Goal: Information Seeking & Learning: Get advice/opinions

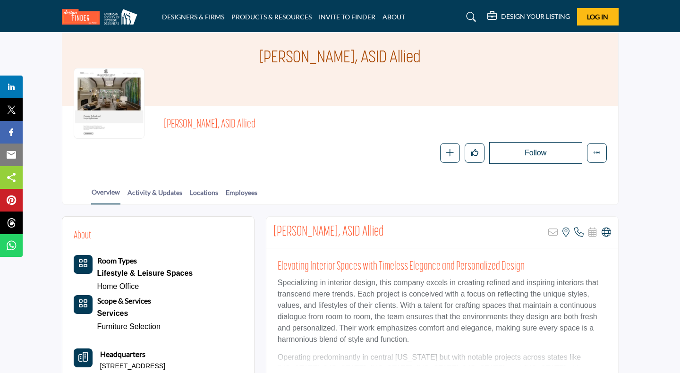
scroll to position [48, 0]
click at [610, 233] on icon at bounding box center [606, 232] width 9 height 9
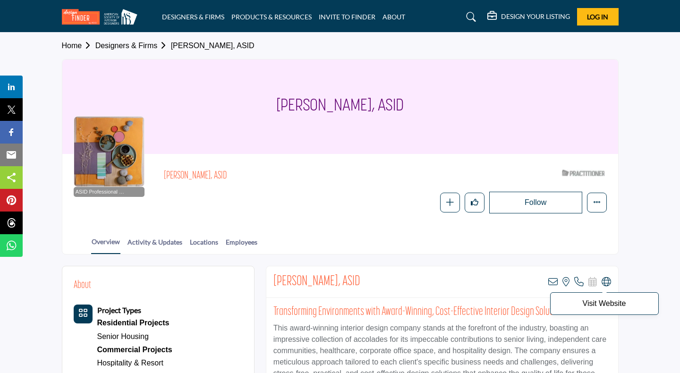
click at [608, 279] on icon at bounding box center [606, 281] width 9 height 9
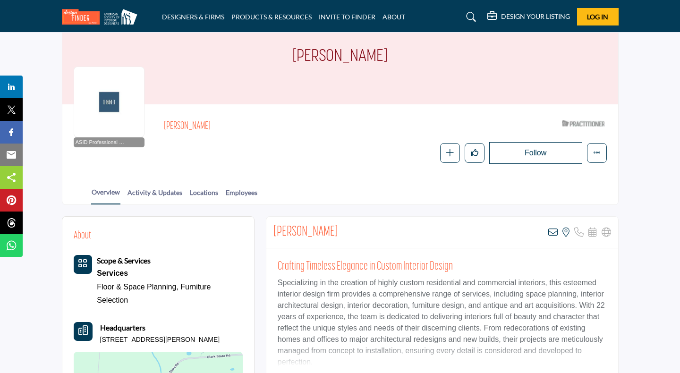
scroll to position [50, 0]
drag, startPoint x: 334, startPoint y: 233, endPoint x: 273, endPoint y: 230, distance: 61.0
click at [273, 230] on div "[PERSON_NAME] View email address of this listing View the location of this list…" at bounding box center [442, 233] width 352 height 32
copy h2 "[PERSON_NAME]"
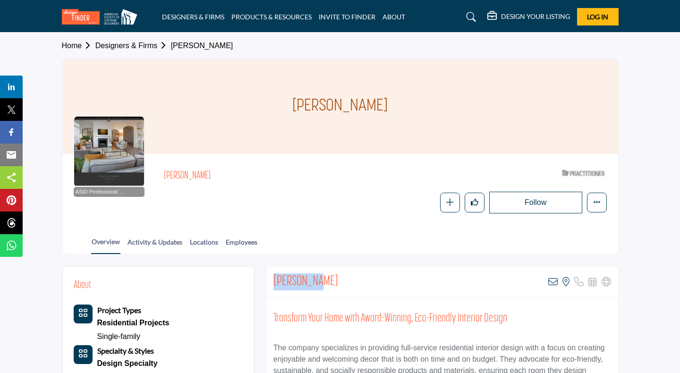
drag, startPoint x: 327, startPoint y: 284, endPoint x: 273, endPoint y: 279, distance: 54.0
click at [273, 279] on div "Mary Dixon View email address of this listing View the location of this listing" at bounding box center [442, 282] width 352 height 32
copy h2 "Mary Dixon"
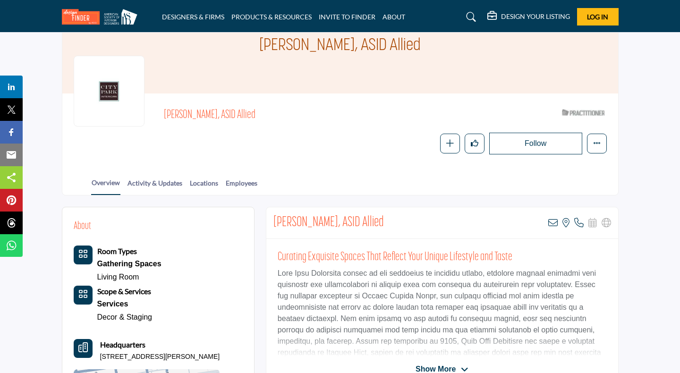
scroll to position [60, 0]
drag, startPoint x: 356, startPoint y: 224, endPoint x: 263, endPoint y: 219, distance: 93.1
copy h2 "[PERSON_NAME], ASID"
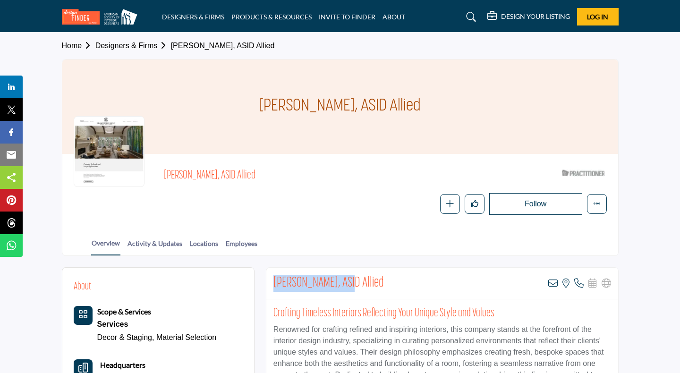
drag, startPoint x: 345, startPoint y: 279, endPoint x: 272, endPoint y: 274, distance: 72.4
click at [272, 275] on div "Pamela Yost, ASID Allied View email address of this listing View the location o…" at bounding box center [442, 284] width 352 height 32
copy h2 "Pamela Yost, ASID"
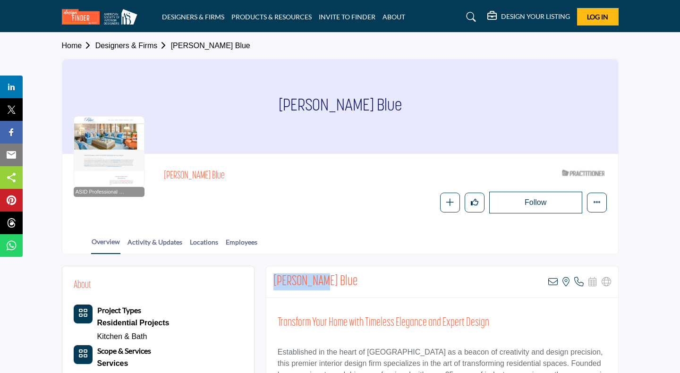
drag, startPoint x: 325, startPoint y: 281, endPoint x: 270, endPoint y: 273, distance: 55.8
click at [270, 273] on div "Rhonda Blue View email address of this listing View the location of this listin…" at bounding box center [442, 282] width 352 height 32
copy h2 "Rhonda Blue"
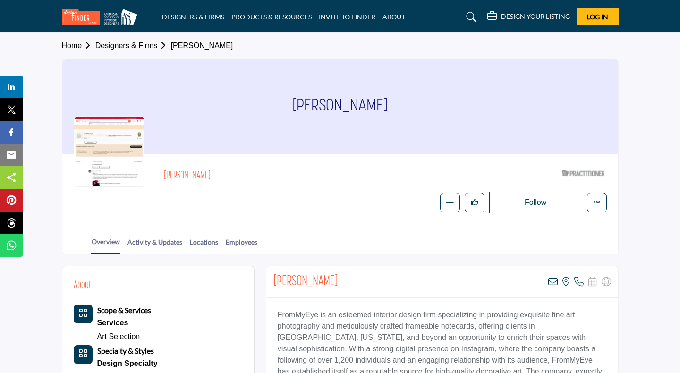
drag, startPoint x: 346, startPoint y: 278, endPoint x: 262, endPoint y: 275, distance: 84.1
copy h2 "[PERSON_NAME]"
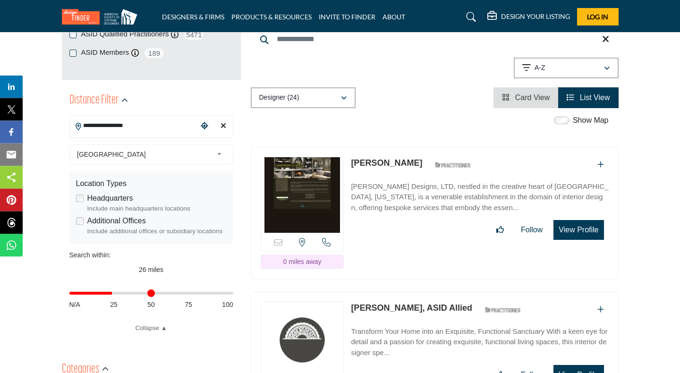
scroll to position [223, 0]
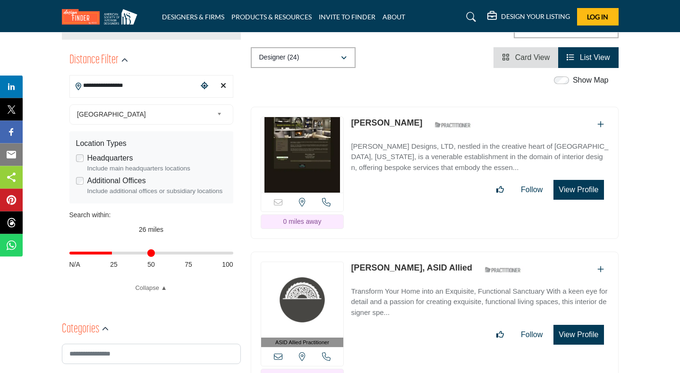
click at [103, 88] on input "**********" at bounding box center [134, 86] width 128 height 18
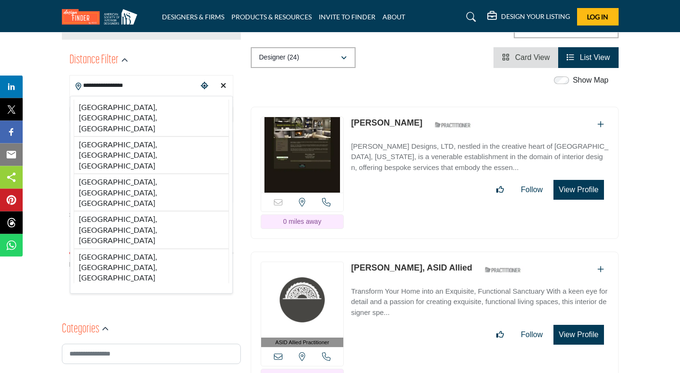
paste input "Search Location"
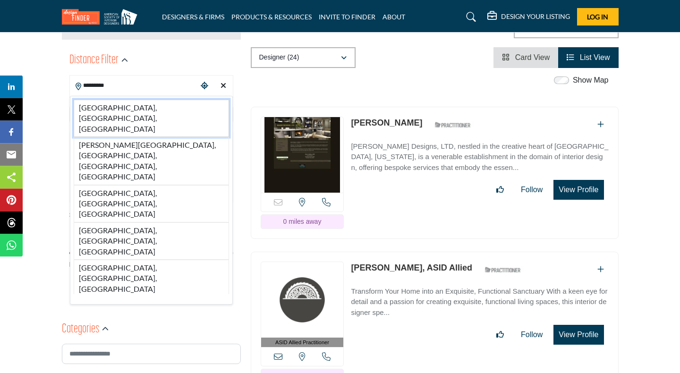
click at [153, 111] on li "Cleveland, OH, USA" at bounding box center [151, 118] width 155 height 37
type input "**********"
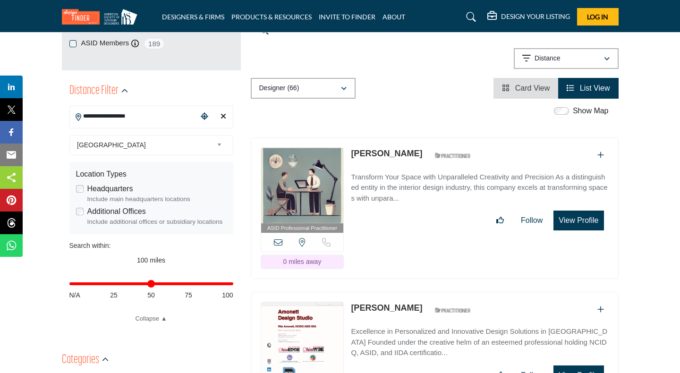
scroll to position [204, 0]
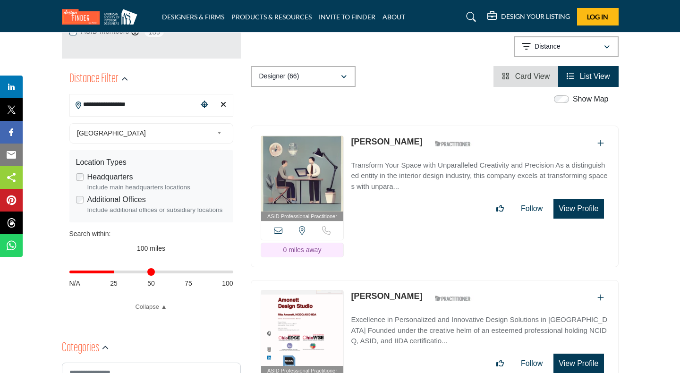
drag, startPoint x: 231, startPoint y: 275, endPoint x: 116, endPoint y: 282, distance: 115.4
click at [116, 273] on input "Distance in miles" at bounding box center [151, 272] width 164 height 2
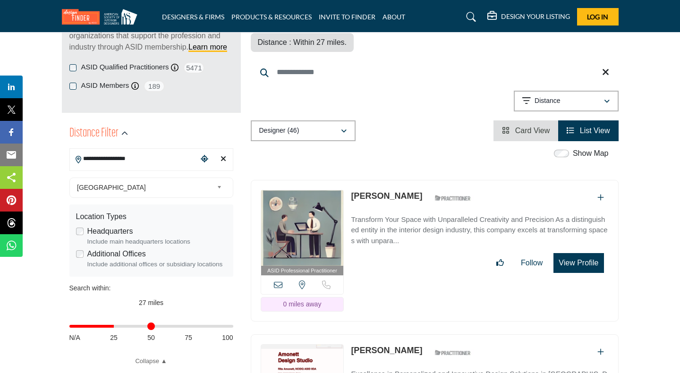
scroll to position [202, 0]
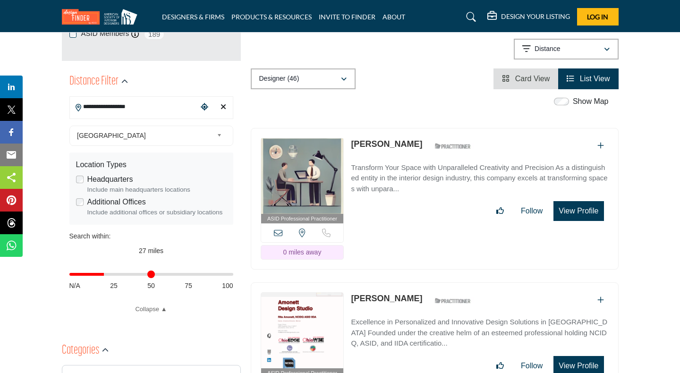
drag, startPoint x: 118, startPoint y: 276, endPoint x: 107, endPoint y: 276, distance: 10.9
type input "**"
click at [107, 275] on input "Distance in miles" at bounding box center [151, 274] width 164 height 2
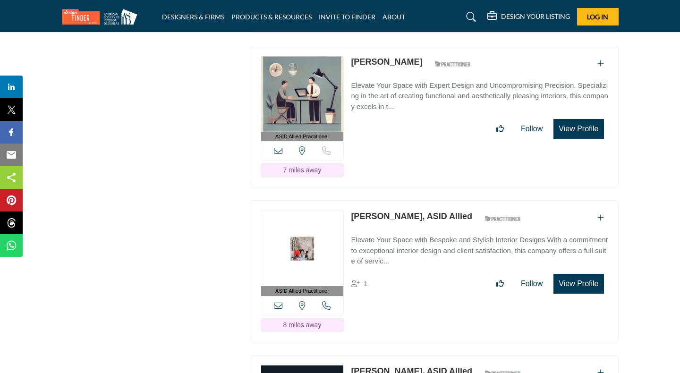
scroll to position [1978, 0]
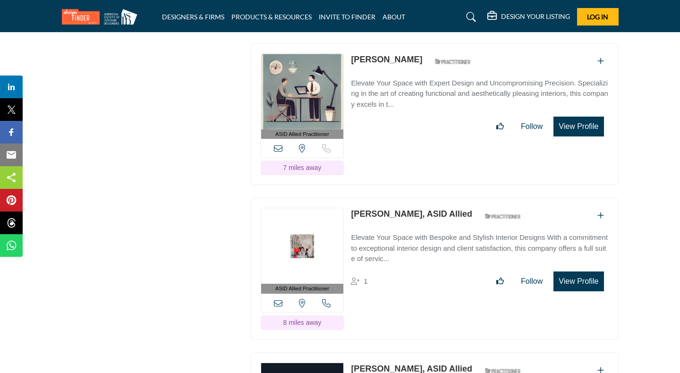
click at [391, 209] on link "[PERSON_NAME], ASID Allied" at bounding box center [411, 213] width 121 height 9
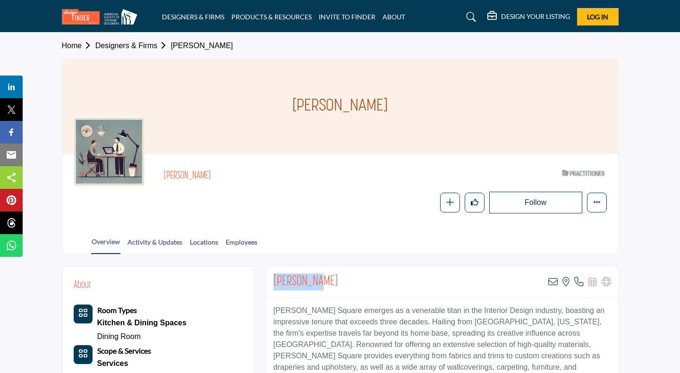
drag, startPoint x: 322, startPoint y: 281, endPoint x: 272, endPoint y: 282, distance: 50.1
click at [272, 282] on div "Sayre Gant View email address of this listing View the location of this listing" at bounding box center [442, 282] width 352 height 32
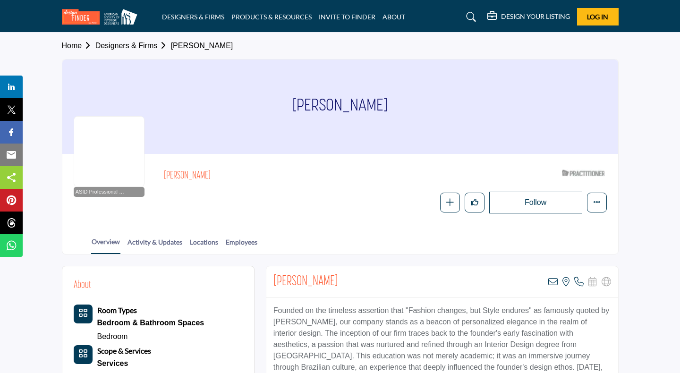
drag, startPoint x: 349, startPoint y: 275, endPoint x: 270, endPoint y: 275, distance: 78.9
click at [270, 275] on div "Vanessa Maloof View email address of this listing View the location of this lis…" at bounding box center [442, 282] width 352 height 32
copy h2 "Vanessa Maloof"
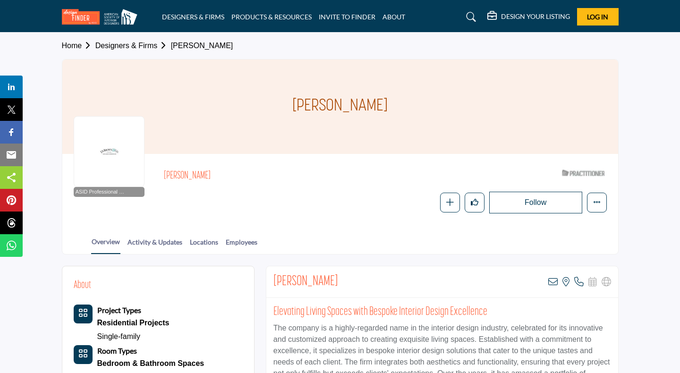
drag, startPoint x: 351, startPoint y: 281, endPoint x: 269, endPoint y: 278, distance: 82.7
click at [269, 278] on div "Shannon Weigand View email address of this listing View the location of this li…" at bounding box center [442, 282] width 352 height 32
copy h2 "Shannon Weigand"
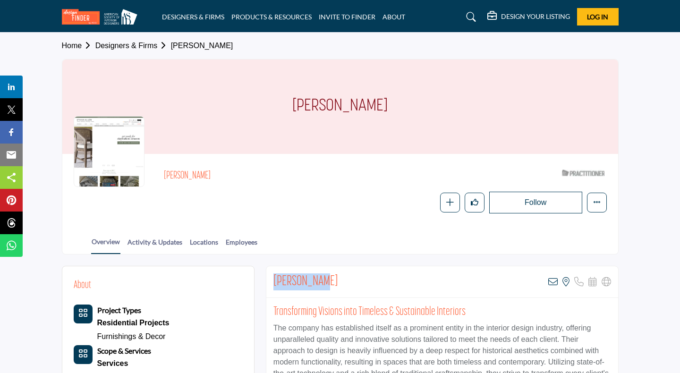
drag, startPoint x: 344, startPoint y: 285, endPoint x: 271, endPoint y: 281, distance: 73.8
click at [271, 281] on div "Wayne Aspey View email address of this listing View the location of this listin…" at bounding box center [442, 282] width 352 height 32
copy h2 "Wayne Aspey"
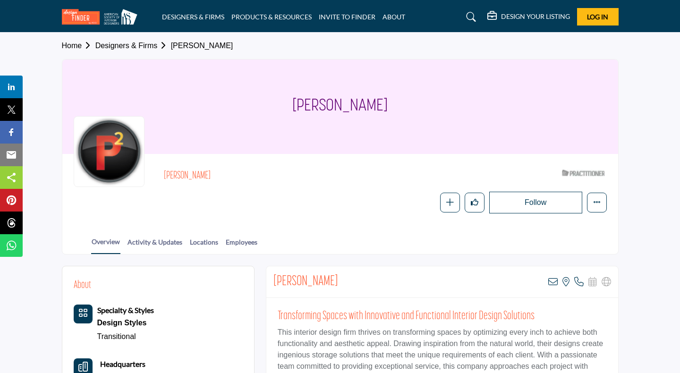
drag, startPoint x: 340, startPoint y: 284, endPoint x: 272, endPoint y: 282, distance: 67.1
click at [272, 282] on div "[PERSON_NAME] View email address of this listing View the location of this list…" at bounding box center [442, 282] width 352 height 32
copy h2 "[PERSON_NAME]"
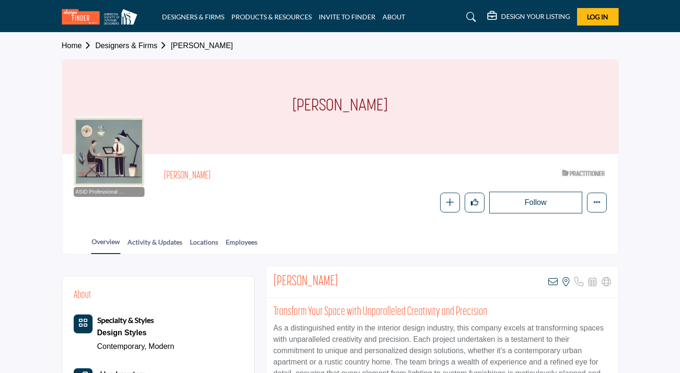
drag, startPoint x: 339, startPoint y: 280, endPoint x: 270, endPoint y: 278, distance: 68.5
click at [270, 278] on div "Michele Lawson View email address of this listing View the location of this lis…" at bounding box center [442, 282] width 352 height 32
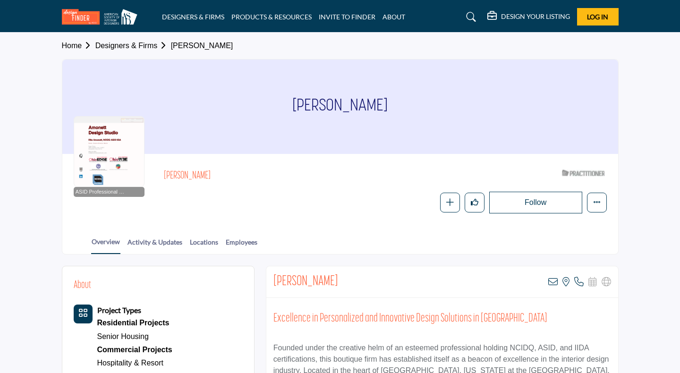
drag, startPoint x: 206, startPoint y: 176, endPoint x: 213, endPoint y: 174, distance: 6.9
click at [164, 173] on h2 "[PERSON_NAME]" at bounding box center [294, 176] width 260 height 12
click at [163, 173] on div "ASID Professional Practitioner ASID Professional Practitioners have successfull…" at bounding box center [340, 189] width 533 height 48
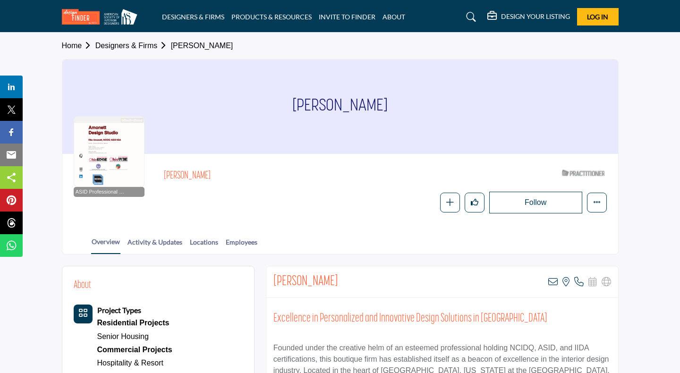
click at [213, 174] on h2 "Rita Amonett" at bounding box center [294, 176] width 260 height 12
drag, startPoint x: 211, startPoint y: 176, endPoint x: 161, endPoint y: 172, distance: 50.2
click at [164, 172] on h2 "Rita Amonett" at bounding box center [294, 176] width 260 height 12
copy h2 "Rita Amonett"
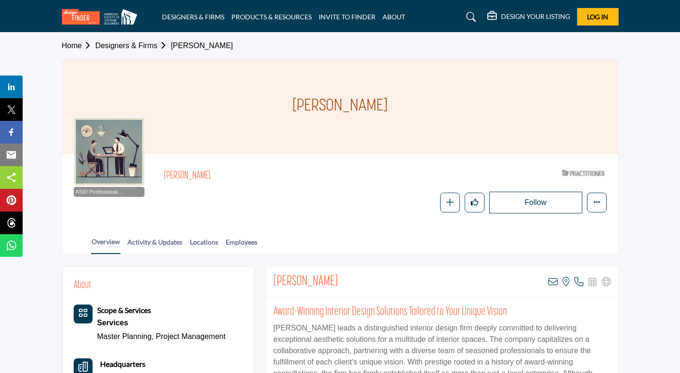
drag, startPoint x: 342, startPoint y: 283, endPoint x: 274, endPoint y: 281, distance: 67.6
click at [274, 281] on div "Beth Fitzgibbons View email address of this listing View the location of this l…" at bounding box center [442, 282] width 352 height 32
copy h2 "Beth Fitzgibbons"
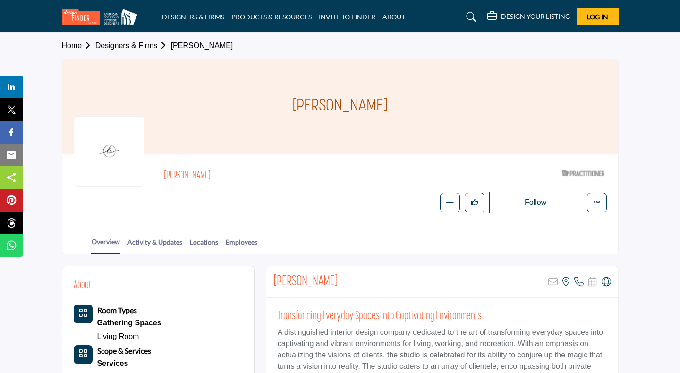
scroll to position [4, 0]
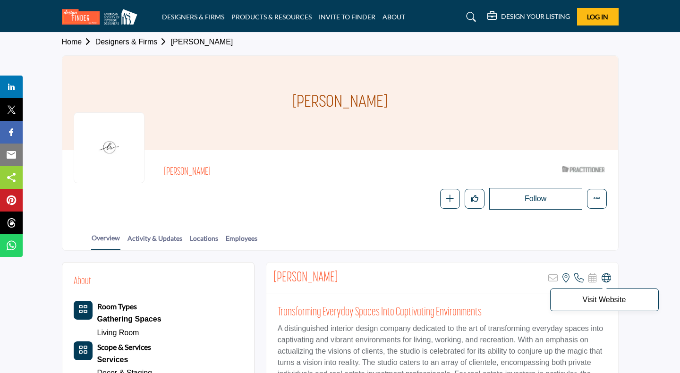
click at [606, 278] on icon at bounding box center [606, 277] width 9 height 9
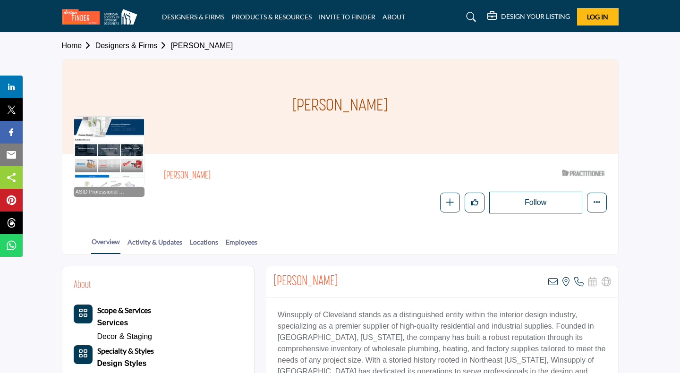
click at [276, 278] on div "Eunice Evans View email address of this listing View the location of this listi…" at bounding box center [442, 282] width 352 height 32
click at [327, 280] on div "Eunice Evans View email address of this listing View the location of this listi…" at bounding box center [442, 282] width 352 height 32
drag, startPoint x: 328, startPoint y: 280, endPoint x: 273, endPoint y: 278, distance: 54.8
click at [273, 278] on div "Eunice Evans View email address of this listing View the location of this listi…" at bounding box center [442, 282] width 352 height 32
copy h2 "Eunice Evans"
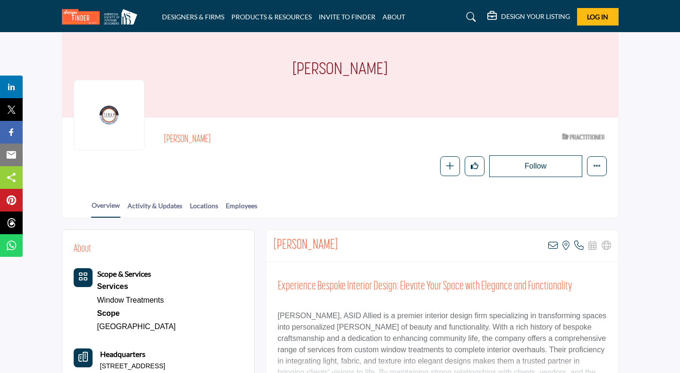
scroll to position [37, 0]
drag, startPoint x: 338, startPoint y: 244, endPoint x: 273, endPoint y: 239, distance: 65.3
click at [273, 239] on div "[PERSON_NAME] View email address of this listing View the location of this list…" at bounding box center [442, 245] width 352 height 32
copy h2 "Kathleen Timan"
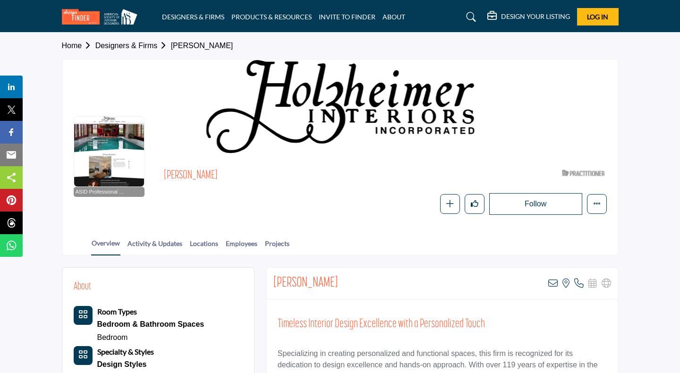
scroll to position [52, 0]
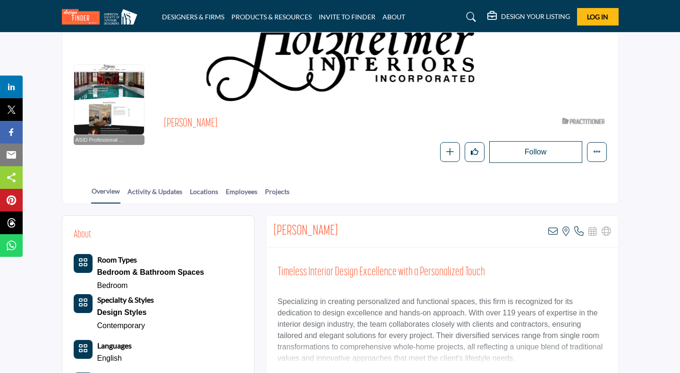
drag, startPoint x: 372, startPoint y: 231, endPoint x: 263, endPoint y: 229, distance: 109.1
copy h2 "Jacqueline Holzheimer"
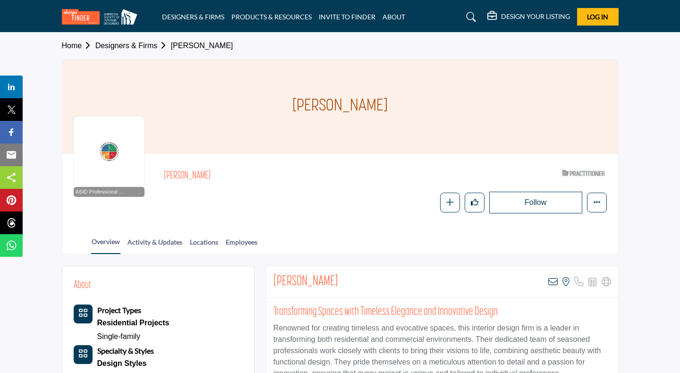
drag, startPoint x: 362, startPoint y: 279, endPoint x: 268, endPoint y: 275, distance: 93.6
click at [268, 275] on div "[PERSON_NAME] View email address of this listing View the location of this list…" at bounding box center [442, 282] width 352 height 32
copy h2 "[PERSON_NAME]"
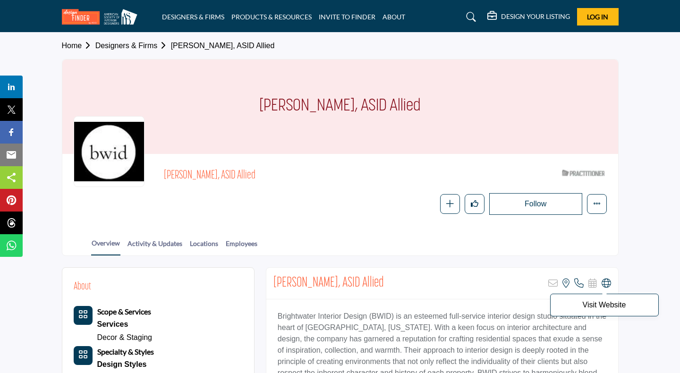
click at [606, 283] on icon at bounding box center [606, 283] width 9 height 9
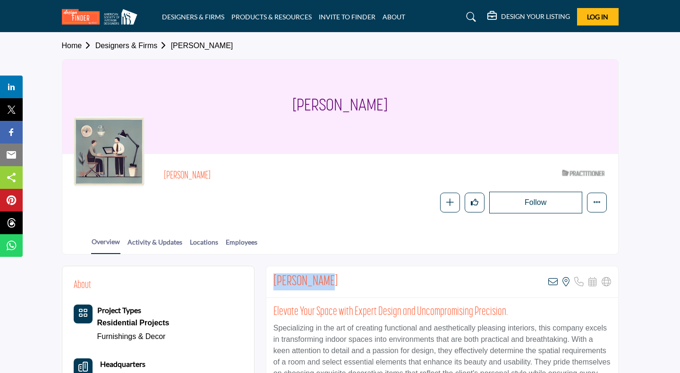
drag, startPoint x: 330, startPoint y: 283, endPoint x: 271, endPoint y: 278, distance: 59.2
click at [270, 278] on div "Kara Hungate View email address of this listing View the location of this listi…" at bounding box center [442, 282] width 352 height 32
copy h2 "Kara Hungate"
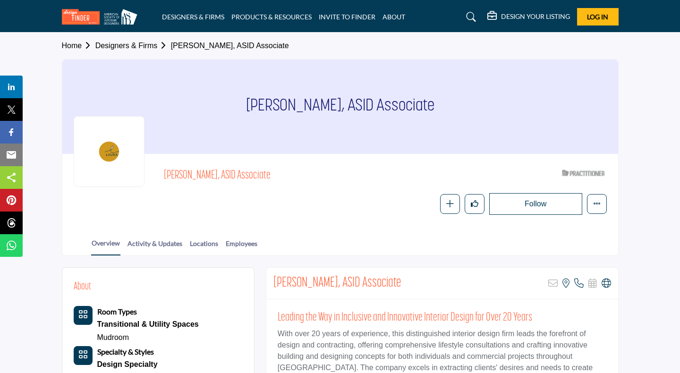
click at [611, 285] on div "[PERSON_NAME], ASID Associate Sorry, but this listing is on a subscription plan…" at bounding box center [442, 284] width 352 height 32
click at [608, 284] on icon at bounding box center [606, 283] width 9 height 9
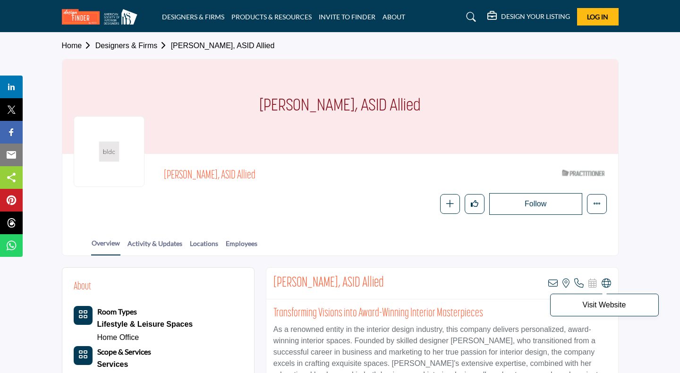
click at [604, 282] on icon at bounding box center [606, 283] width 9 height 9
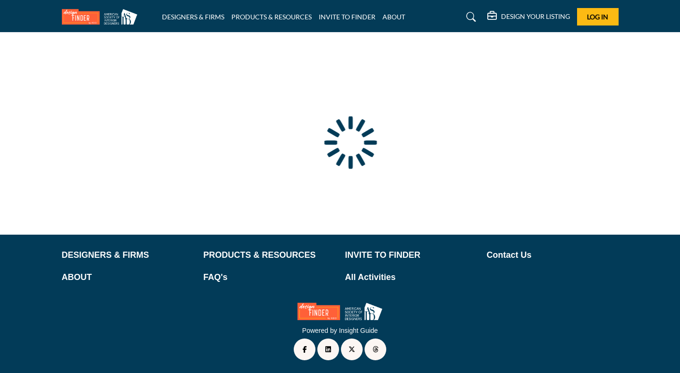
scroll to position [47, 0]
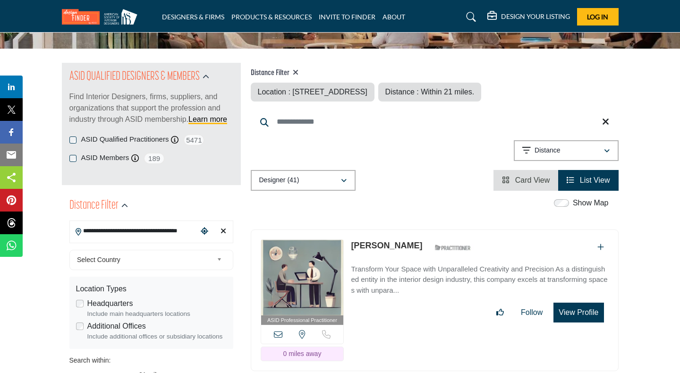
scroll to position [80, 0]
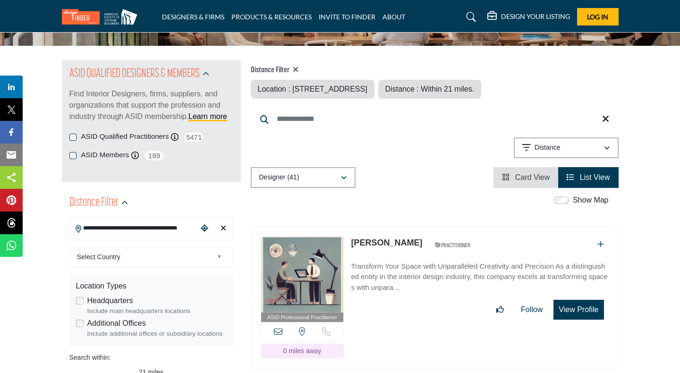
click at [130, 227] on input "**********" at bounding box center [134, 228] width 128 height 18
paste input "Search Location"
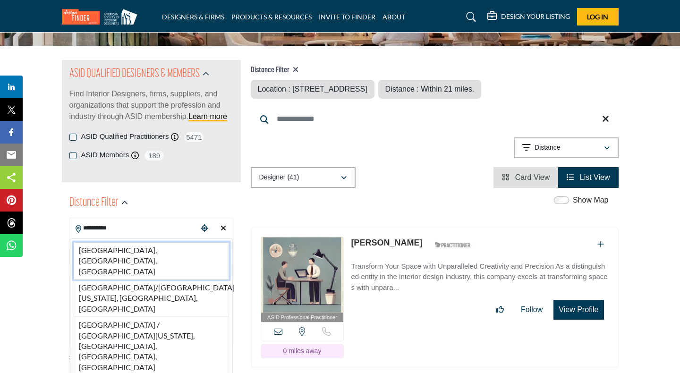
click at [128, 249] on li "Cincinnati, OH, USA" at bounding box center [151, 260] width 155 height 37
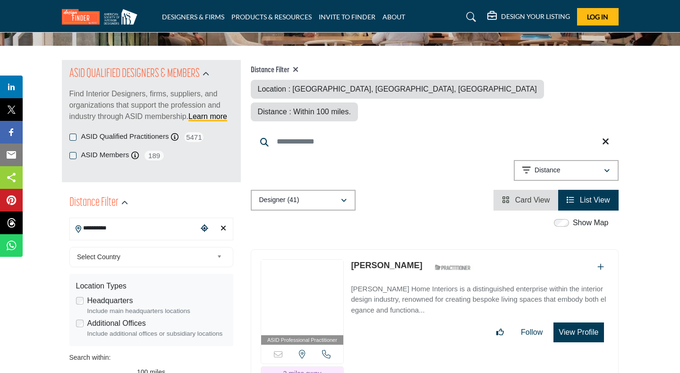
type input "**********"
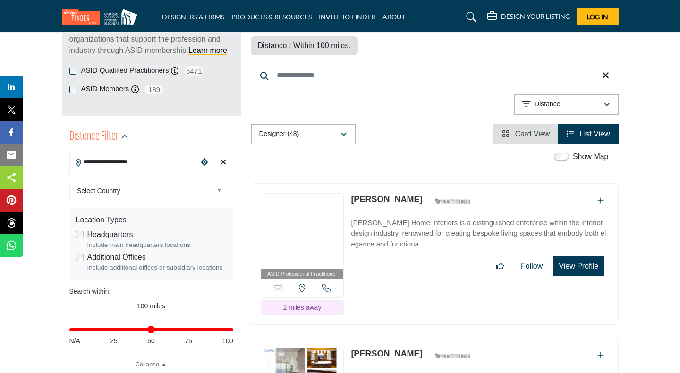
scroll to position [149, 0]
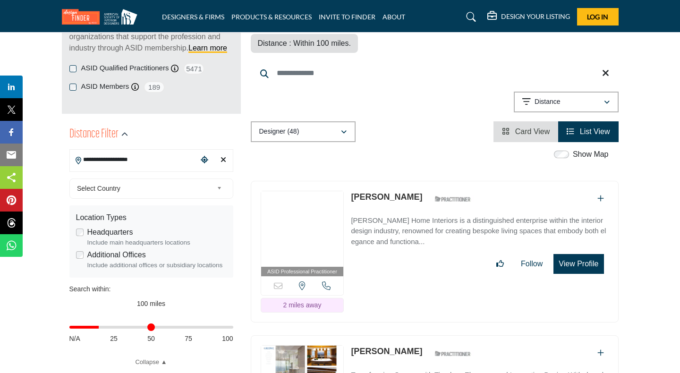
drag, startPoint x: 229, startPoint y: 327, endPoint x: 101, endPoint y: 326, distance: 128.0
click at [101, 326] on input "Distance in miles" at bounding box center [151, 327] width 164 height 2
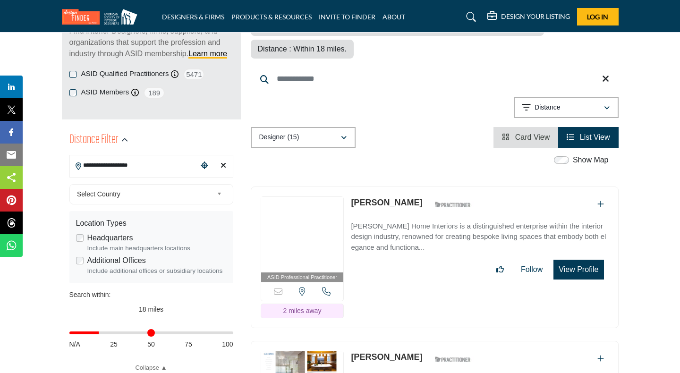
scroll to position [145, 0]
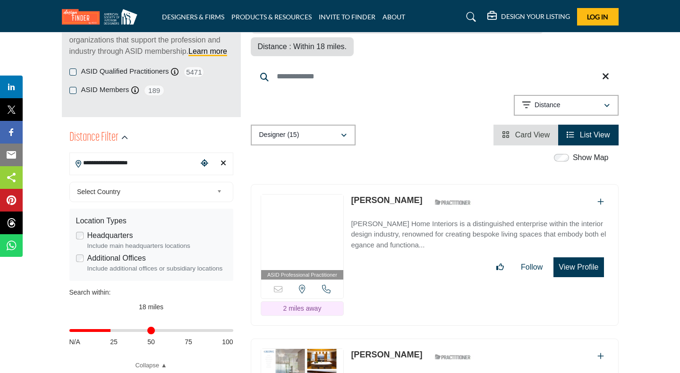
drag, startPoint x: 102, startPoint y: 331, endPoint x: 186, endPoint y: 328, distance: 84.1
click at [114, 332] on input "Distance in miles" at bounding box center [151, 331] width 164 height 2
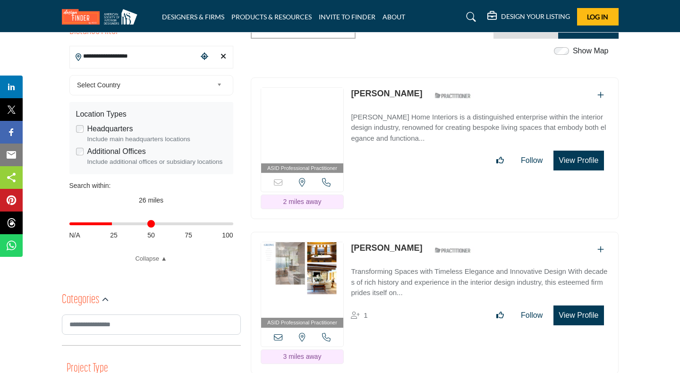
scroll to position [276, 0]
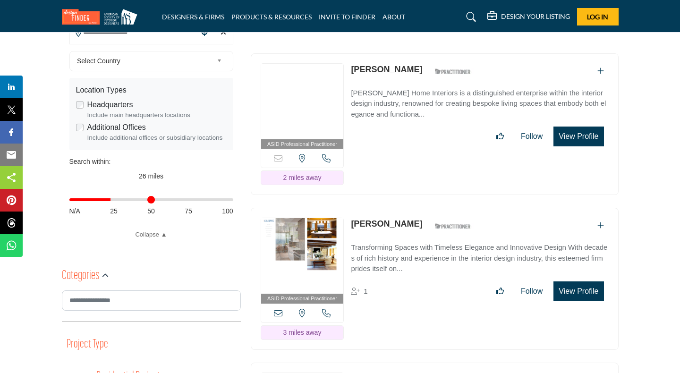
type input "**"
click at [111, 199] on input "Distance in miles" at bounding box center [151, 200] width 164 height 2
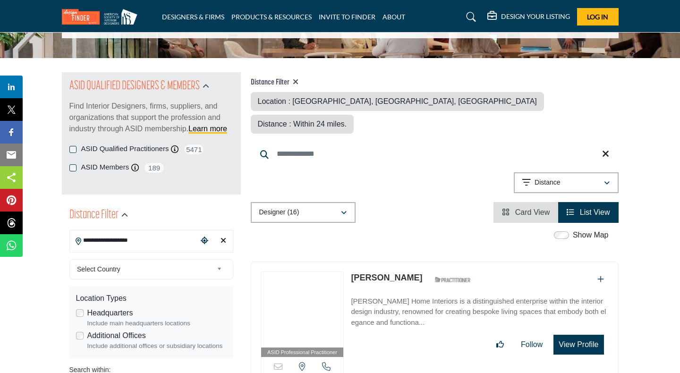
scroll to position [125, 0]
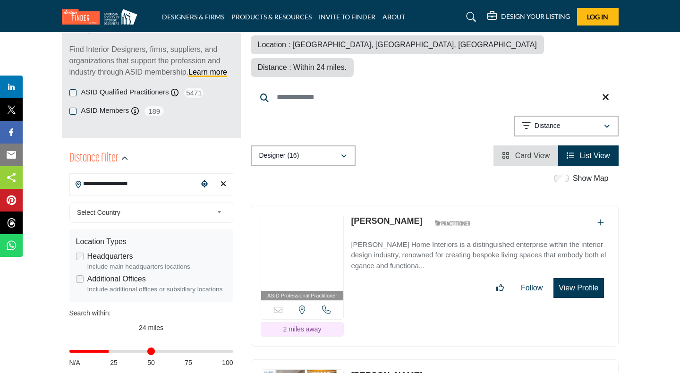
click at [380, 216] on link "John Harrison" at bounding box center [386, 220] width 71 height 9
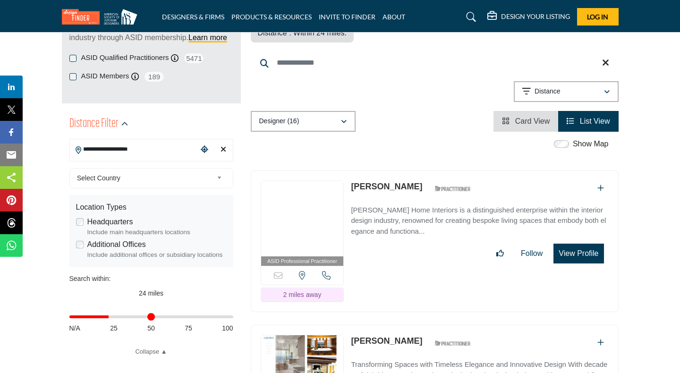
scroll to position [175, 0]
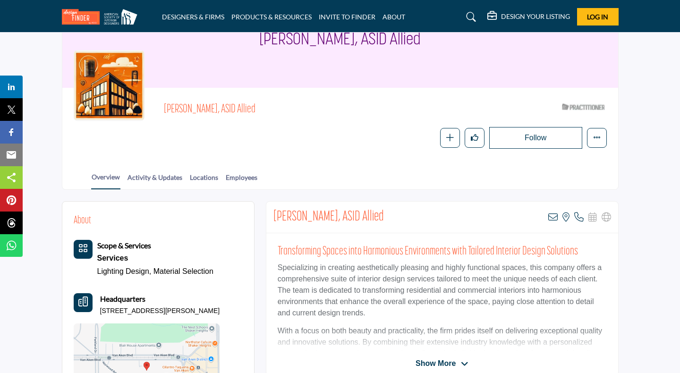
scroll to position [72, 0]
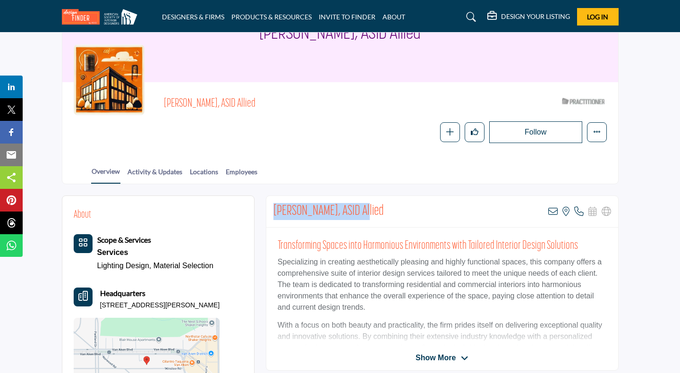
drag, startPoint x: 363, startPoint y: 211, endPoint x: 269, endPoint y: 208, distance: 94.0
click at [269, 208] on div "[PERSON_NAME], ASID Allied View email address of this listing View the location…" at bounding box center [442, 212] width 352 height 32
copy h2 "[PERSON_NAME], ASID"
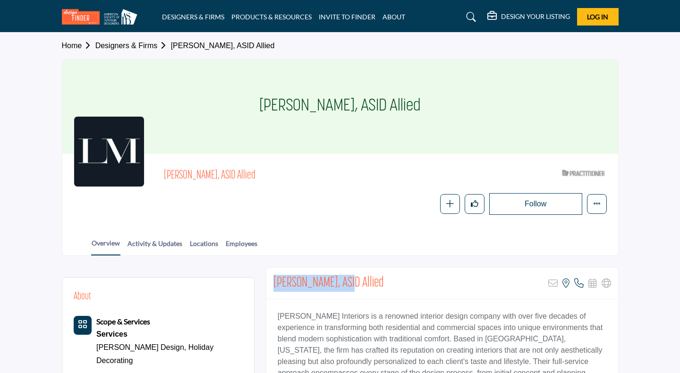
click at [273, 272] on div "Erica Corley, ASID Allied Sorry, but this listing is on a subscription plan whi…" at bounding box center [442, 284] width 352 height 32
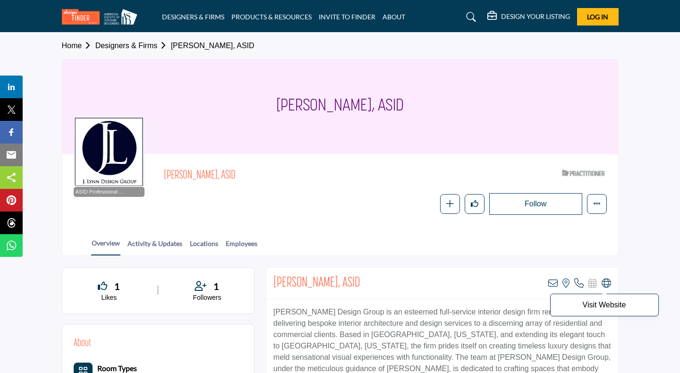
click at [604, 283] on icon at bounding box center [606, 283] width 9 height 9
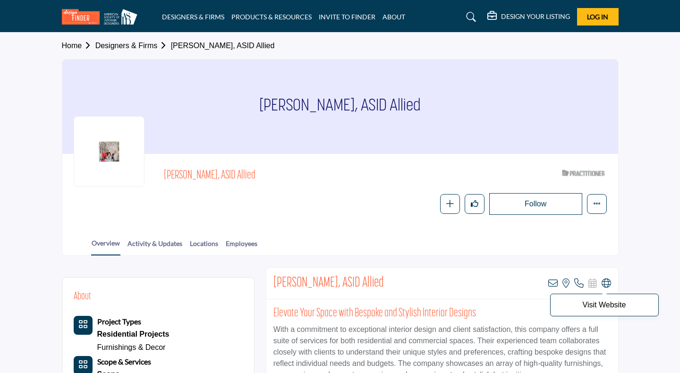
click at [607, 281] on icon at bounding box center [606, 283] width 9 height 9
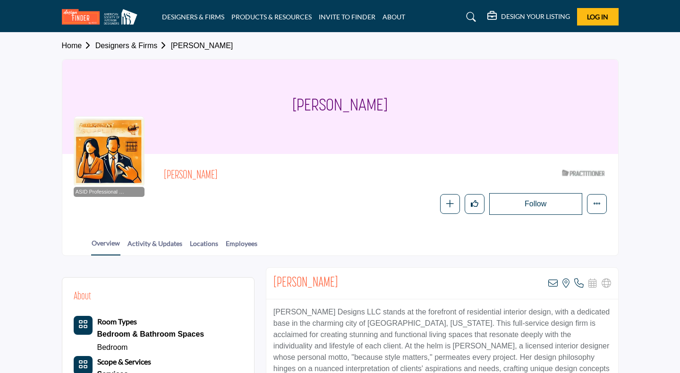
drag, startPoint x: 362, startPoint y: 279, endPoint x: 275, endPoint y: 272, distance: 87.6
click at [275, 272] on div "Lisa McInerney-Amiri View email address of this listing View the location of th…" at bounding box center [442, 284] width 352 height 32
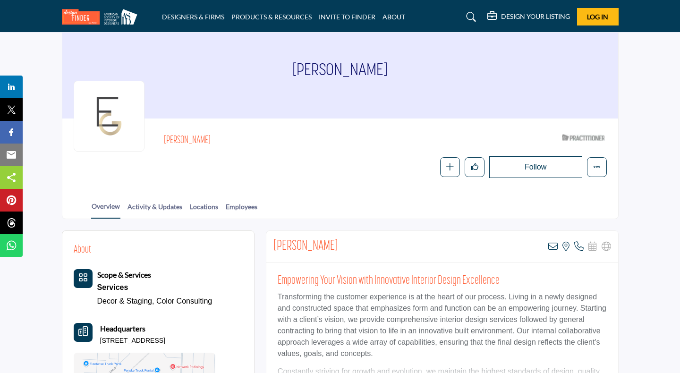
scroll to position [36, 0]
drag, startPoint x: 332, startPoint y: 246, endPoint x: 262, endPoint y: 245, distance: 70.8
copy h2 "Dora Estephan"
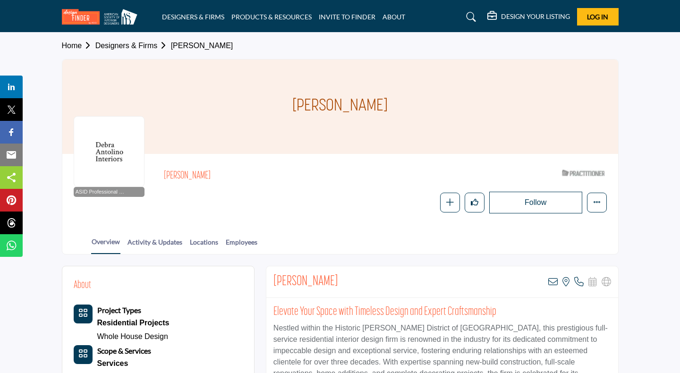
click at [339, 281] on div "Debra Antolino View email address of this listing View the location of this lis…" at bounding box center [442, 282] width 352 height 32
drag, startPoint x: 333, startPoint y: 282, endPoint x: 275, endPoint y: 275, distance: 58.6
click at [275, 275] on div "Debra Antolino View email address of this listing View the location of this lis…" at bounding box center [442, 282] width 352 height 32
copy h2 "Debra Antolino"
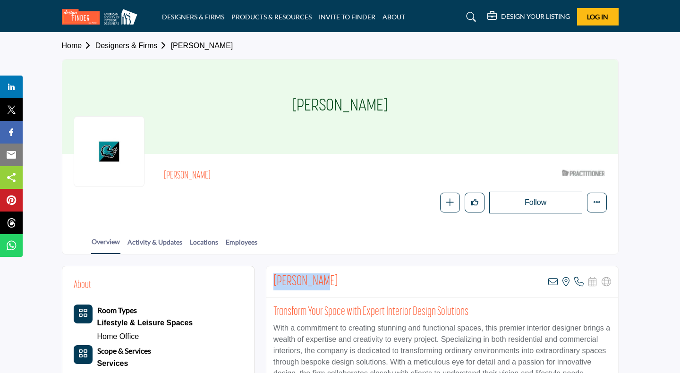
drag, startPoint x: 324, startPoint y: 283, endPoint x: 269, endPoint y: 277, distance: 56.1
click at [269, 277] on div "Nancy Kraig View email address of this listing View the location of this listin…" at bounding box center [442, 282] width 352 height 32
copy h2 "Nancy Kraig"
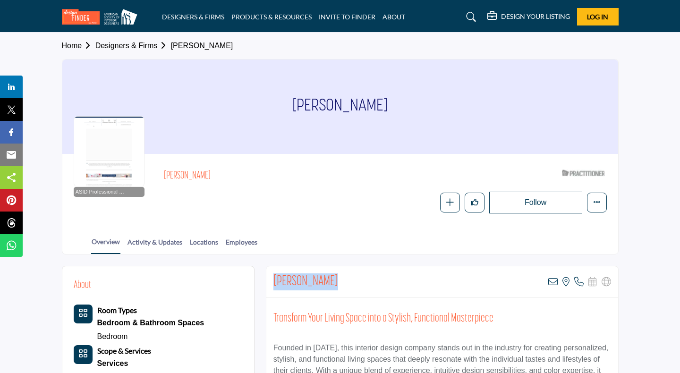
drag, startPoint x: 333, startPoint y: 279, endPoint x: 269, endPoint y: 272, distance: 64.6
click at [269, 272] on div "Laura Wheeler View email address of this listing View the location of this list…" at bounding box center [442, 282] width 352 height 32
copy h2 "Laura Wheeler"
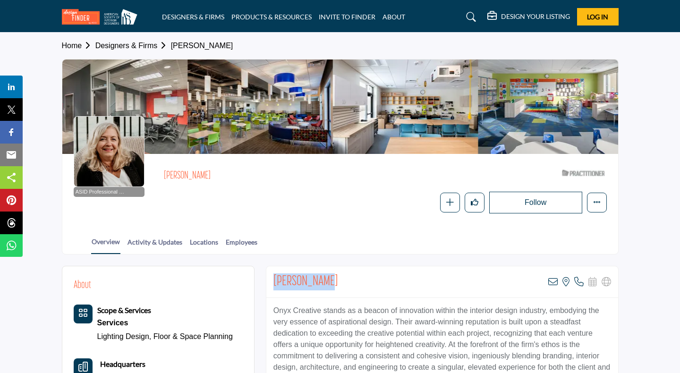
drag, startPoint x: 329, startPoint y: 281, endPoint x: 271, endPoint y: 278, distance: 58.2
click at [271, 278] on div "Bonnie Hakes View email address of this listing View the location of this listi…" at bounding box center [442, 282] width 352 height 32
copy h2 "Bonnie Hakes"
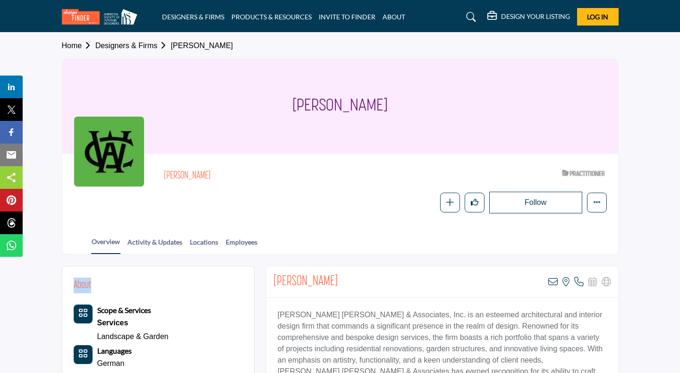
drag, startPoint x: 329, startPoint y: 279, endPoint x: 258, endPoint y: 273, distance: 70.6
click at [376, 278] on div "Madison Hunt View email address of this listing View the location of this listi…" at bounding box center [442, 282] width 352 height 32
drag, startPoint x: 333, startPoint y: 279, endPoint x: 275, endPoint y: 272, distance: 58.5
click at [275, 272] on div "Madison Hunt View email address of this listing View the location of this listi…" at bounding box center [442, 282] width 352 height 32
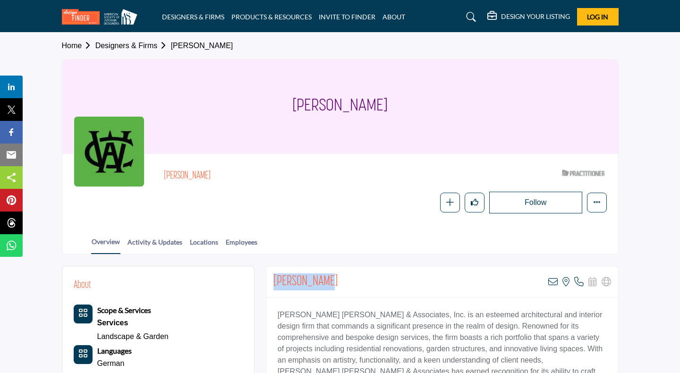
copy h2 "Madison Hunt"
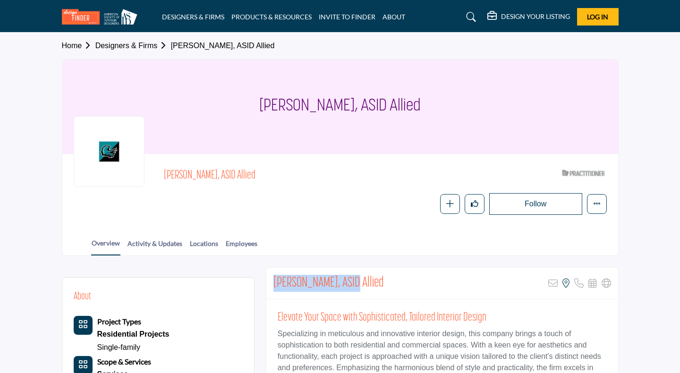
drag, startPoint x: 304, startPoint y: 275, endPoint x: 278, endPoint y: 272, distance: 26.2
click at [278, 272] on div "[PERSON_NAME], ASID Allied Sorry, but this listing is on a subscription plan wh…" at bounding box center [442, 284] width 352 height 32
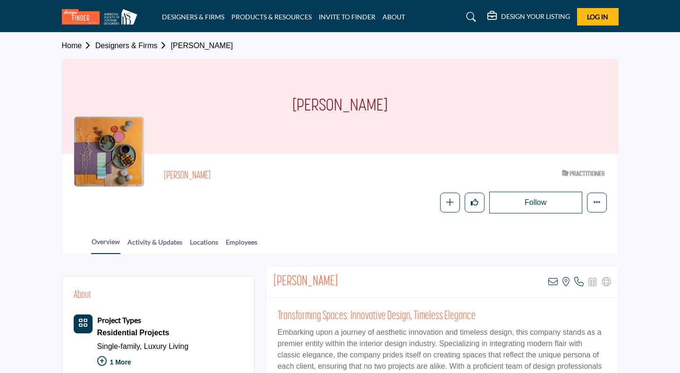
drag, startPoint x: 349, startPoint y: 281, endPoint x: 272, endPoint y: 273, distance: 78.3
click at [272, 273] on div "Michael Daddario View email address of this listing View the location of this l…" at bounding box center [442, 282] width 352 height 32
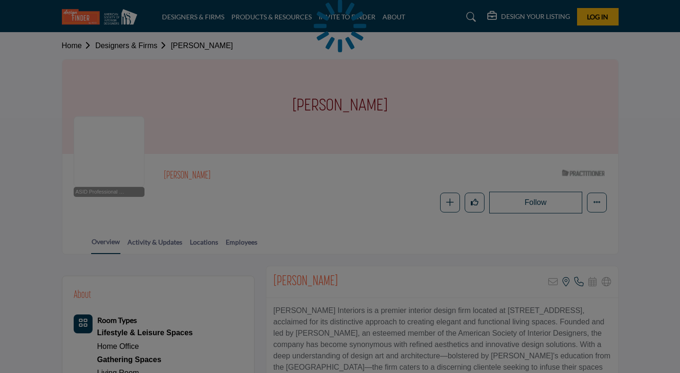
drag, startPoint x: 315, startPoint y: 280, endPoint x: 333, endPoint y: 282, distance: 18.6
click at [312, 279] on div at bounding box center [340, 186] width 680 height 373
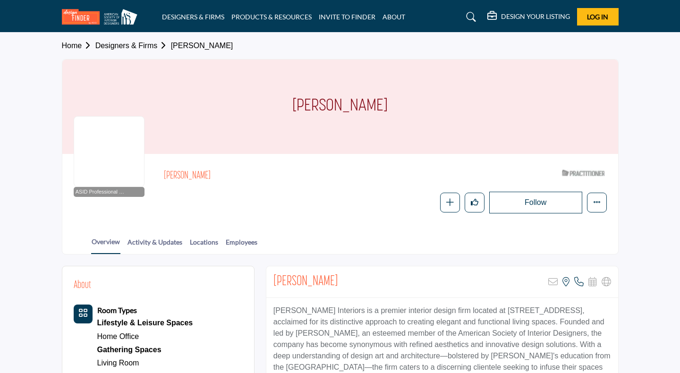
click at [283, 278] on div "Nancy Benjamin Sorry, but this listing is on a subscription plan which does not…" at bounding box center [442, 282] width 352 height 32
click at [285, 280] on h2 "Nancy Benjamin" at bounding box center [305, 281] width 65 height 17
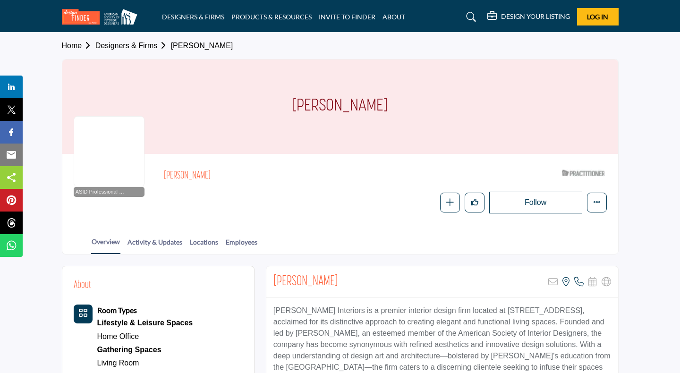
drag, startPoint x: 338, startPoint y: 281, endPoint x: 271, endPoint y: 277, distance: 67.2
click at [271, 277] on div "Nancy Benjamin Sorry, but this listing is on a subscription plan which does not…" at bounding box center [442, 282] width 352 height 32
copy h2 "Nancy Benjamin"
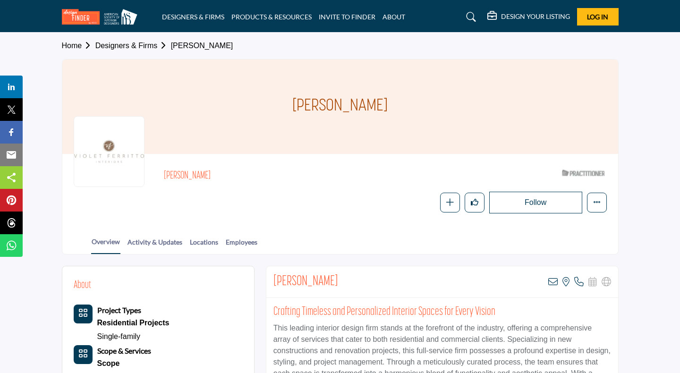
drag, startPoint x: 326, startPoint y: 280, endPoint x: 262, endPoint y: 278, distance: 64.7
copy h2 "Violet Ferritto"
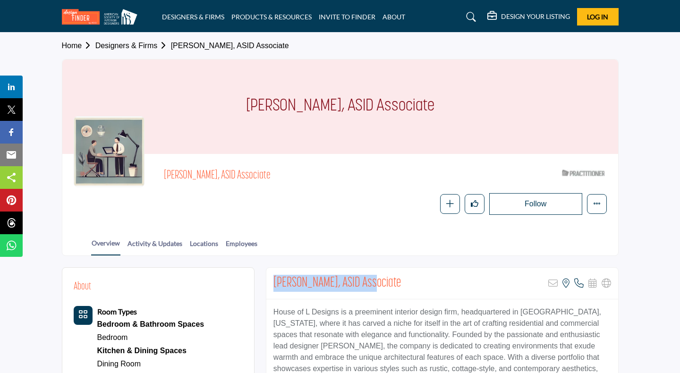
drag, startPoint x: 360, startPoint y: 282, endPoint x: 272, endPoint y: 277, distance: 88.4
click at [272, 277] on div "[PERSON_NAME], ASID Associate Sorry, but this listing is on a subscription plan…" at bounding box center [442, 284] width 352 height 32
copy h2 "[PERSON_NAME], ASID"
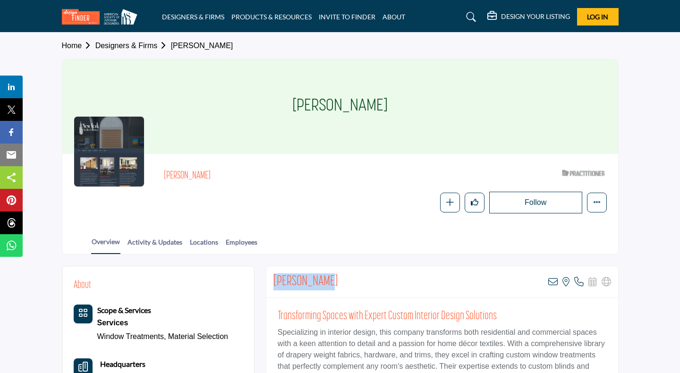
drag, startPoint x: 325, startPoint y: 281, endPoint x: 273, endPoint y: 281, distance: 51.9
click at [273, 281] on div "Therese Kish View email address of this listing View the location of this listi…" at bounding box center [442, 282] width 352 height 32
copy h2 "Therese Kish"
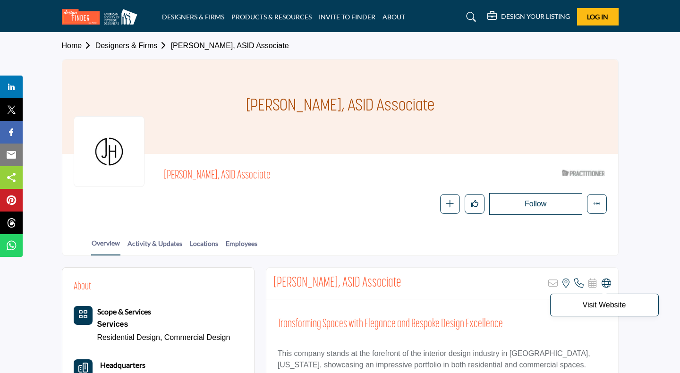
click at [603, 283] on icon at bounding box center [606, 283] width 9 height 9
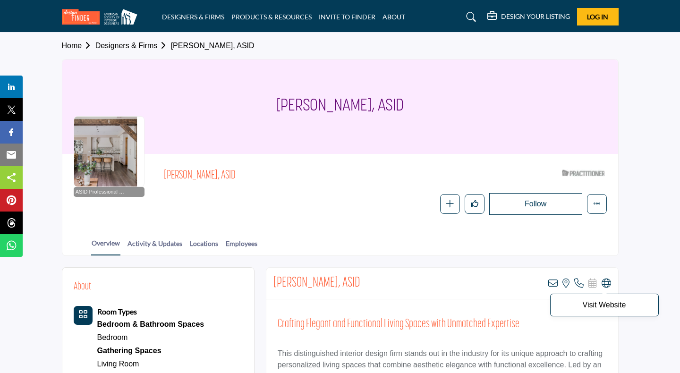
click at [608, 284] on icon at bounding box center [606, 283] width 9 height 9
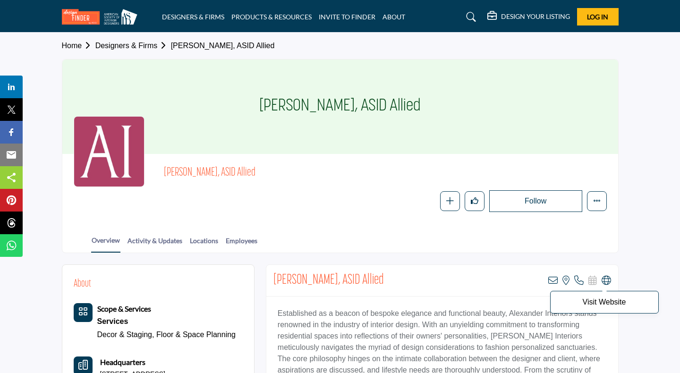
click at [606, 283] on icon at bounding box center [606, 280] width 9 height 9
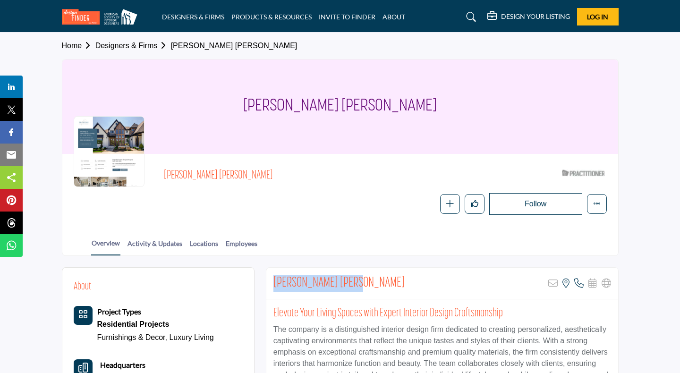
drag, startPoint x: 357, startPoint y: 285, endPoint x: 268, endPoint y: 281, distance: 88.4
click at [268, 281] on div "Amber Birch Jackson Sorry, but this listing is on a subscription plan which doe…" at bounding box center [442, 284] width 352 height 32
copy h2 "Amber Birch Jackson"
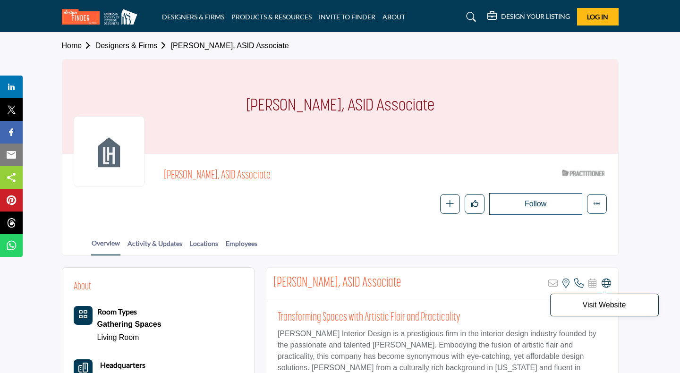
click at [608, 286] on icon at bounding box center [606, 283] width 9 height 9
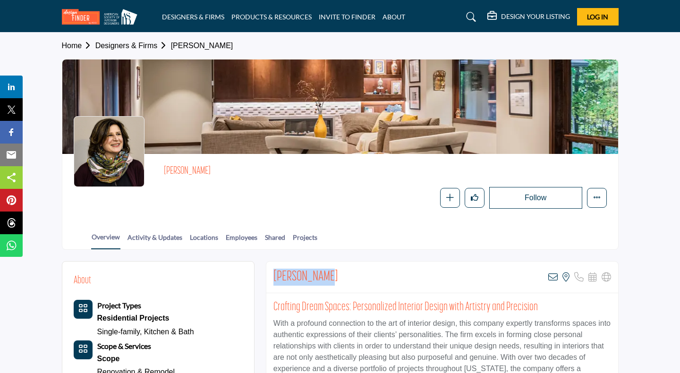
drag, startPoint x: 323, startPoint y: 276, endPoint x: 273, endPoint y: 276, distance: 50.1
click at [273, 276] on div "[PERSON_NAME] View email address of this listing View the location of this list…" at bounding box center [442, 278] width 352 height 32
copy h2 "[PERSON_NAME]"
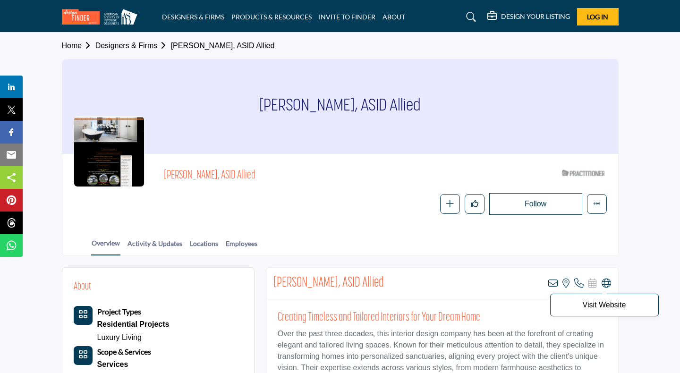
click at [608, 279] on icon at bounding box center [606, 283] width 9 height 9
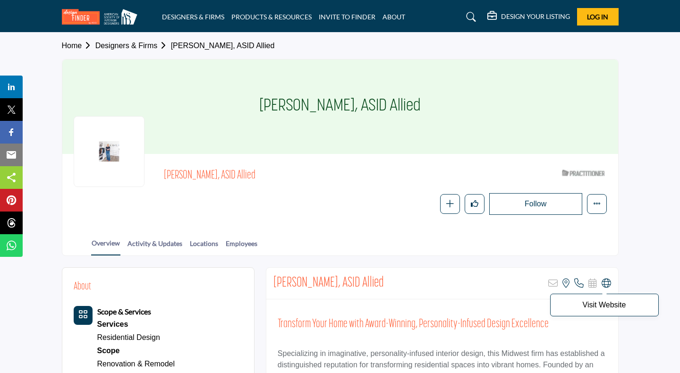
click at [609, 282] on icon at bounding box center [606, 283] width 9 height 9
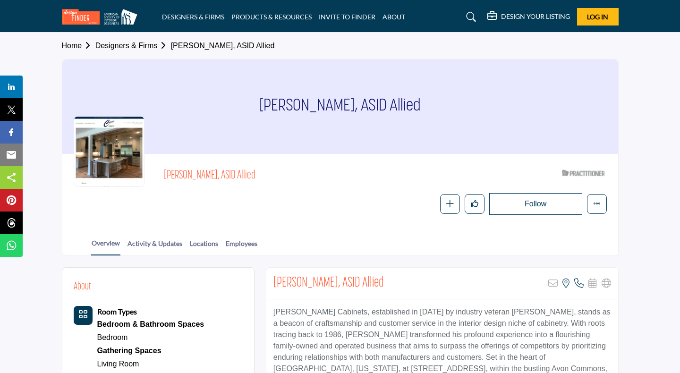
drag, startPoint x: 378, startPoint y: 283, endPoint x: 273, endPoint y: 279, distance: 104.9
click at [273, 279] on div "Abigail Root-DeNigris, ASID Allied Sorry, but this listing is on a subscription…" at bounding box center [442, 284] width 352 height 32
copy h2 "Abigail Root-DeNigris, ASID"
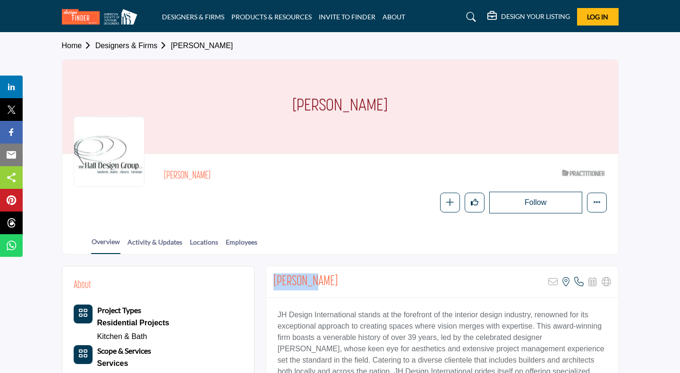
drag, startPoint x: 311, startPoint y: 277, endPoint x: 269, endPoint y: 271, distance: 41.9
click at [269, 271] on div "John Hall Sorry, but this listing is on a subscription plan which does not allo…" at bounding box center [442, 282] width 352 height 32
copy h2 "John Hall"
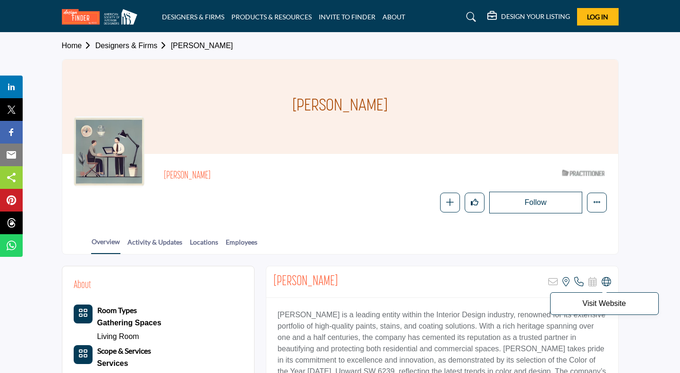
click at [609, 282] on icon at bounding box center [606, 281] width 9 height 9
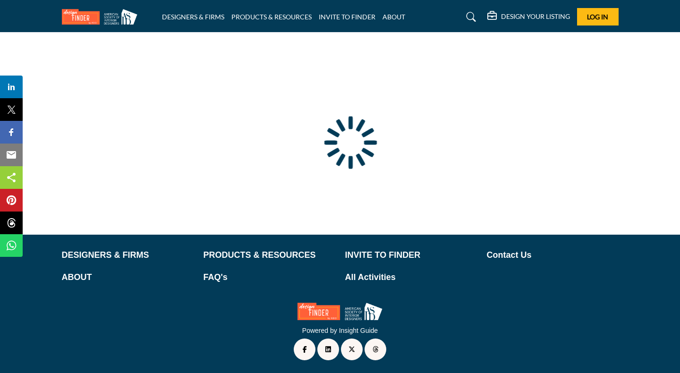
scroll to position [47, 0]
type input "**********"
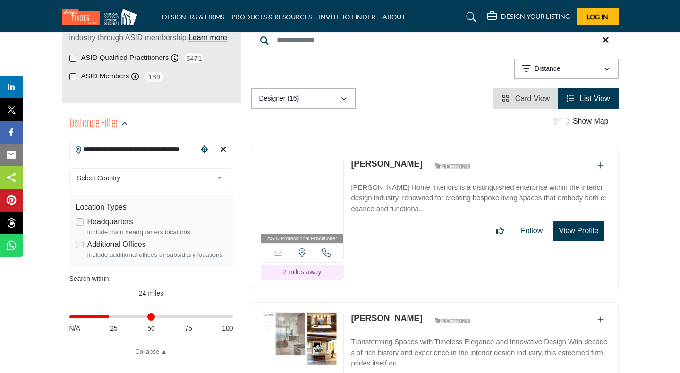
scroll to position [162, 0]
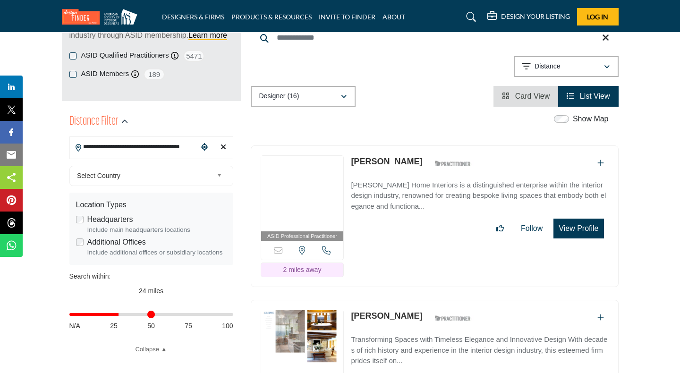
drag, startPoint x: 114, startPoint y: 316, endPoint x: 120, endPoint y: 318, distance: 6.9
type input "**"
click at [120, 315] on input "Distance in miles" at bounding box center [151, 315] width 164 height 2
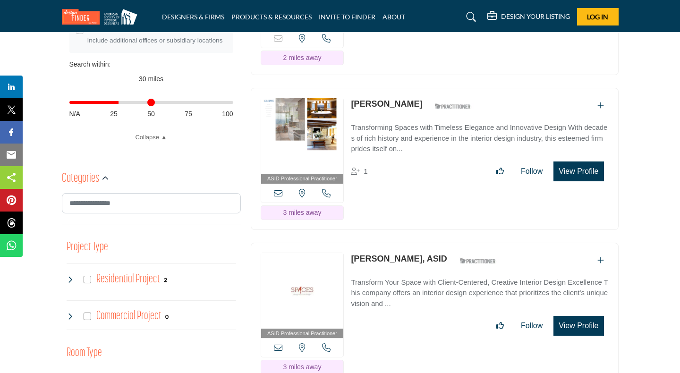
scroll to position [384, 0]
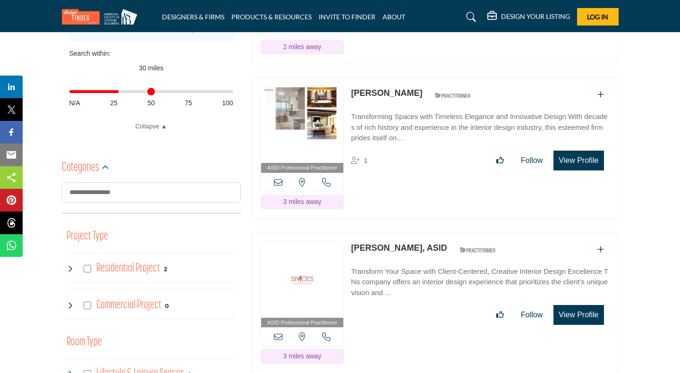
click at [396, 245] on link "Tamara Weik, ASID" at bounding box center [399, 247] width 96 height 9
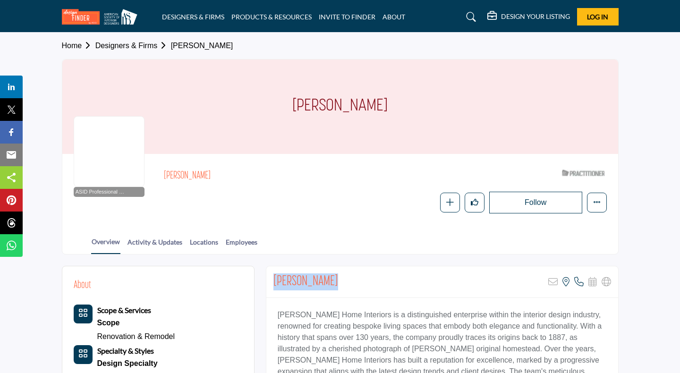
drag, startPoint x: 336, startPoint y: 279, endPoint x: 269, endPoint y: 275, distance: 67.2
click at [269, 275] on div "John Harrison Sorry, but this listing is on a subscription plan which does not …" at bounding box center [442, 282] width 352 height 32
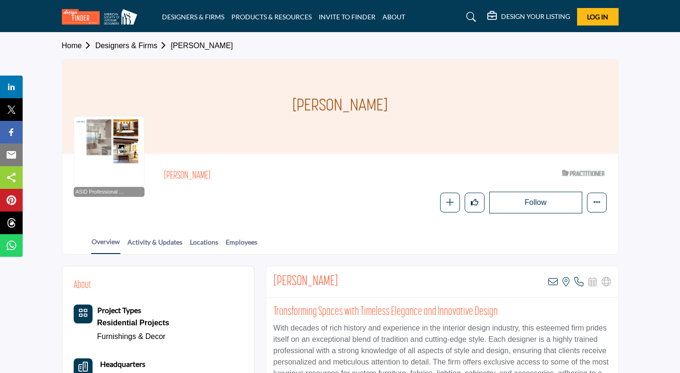
drag, startPoint x: 337, startPoint y: 280, endPoint x: 273, endPoint y: 276, distance: 63.8
click at [273, 276] on div "[PERSON_NAME] View email address of this listing View the location of this list…" at bounding box center [442, 282] width 352 height 32
copy h2 "[PERSON_NAME]"
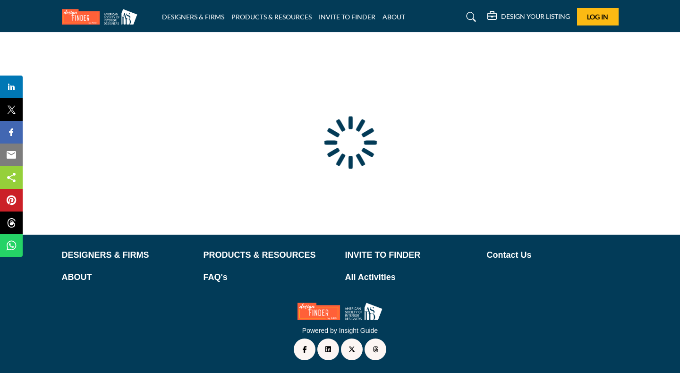
scroll to position [47, 0]
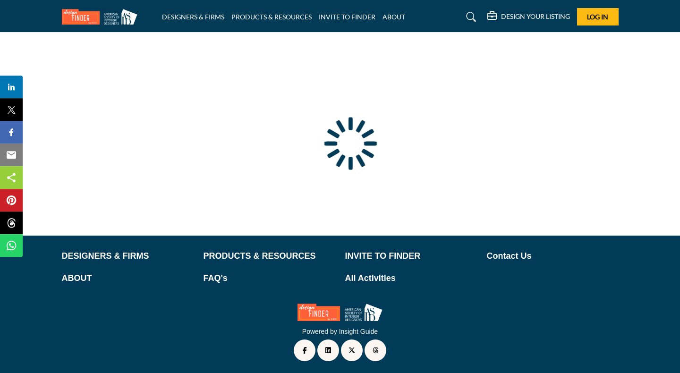
type input "**********"
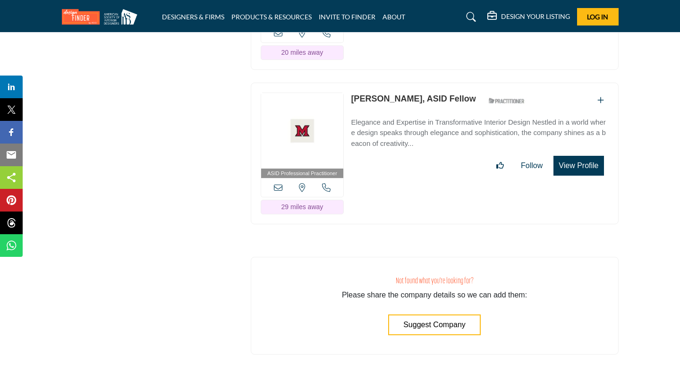
scroll to position [2706, 0]
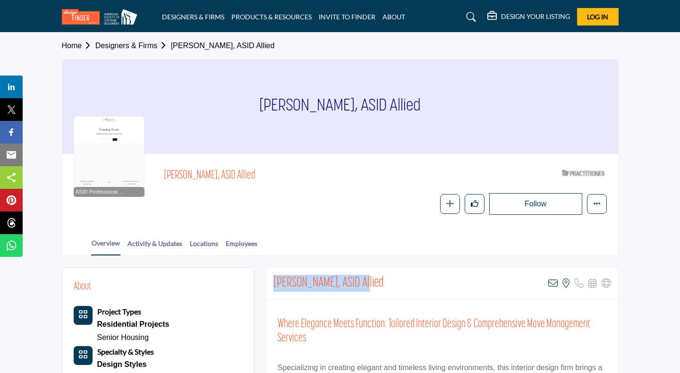
drag, startPoint x: 362, startPoint y: 282, endPoint x: 266, endPoint y: 277, distance: 95.5
click at [266, 277] on div "[PERSON_NAME], ASID Allied View email address of this listing View the location…" at bounding box center [442, 284] width 352 height 32
copy h2 "[PERSON_NAME], ASID"
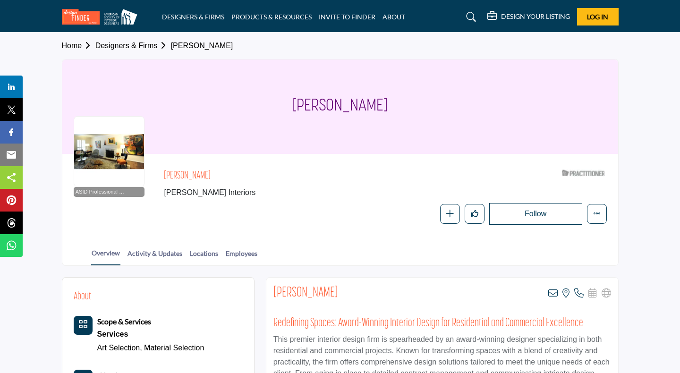
drag, startPoint x: 387, startPoint y: 105, endPoint x: 293, endPoint y: 101, distance: 94.1
click at [293, 101] on div "Susan Jackson" at bounding box center [340, 107] width 556 height 94
copy h1 "Susan Jackson"
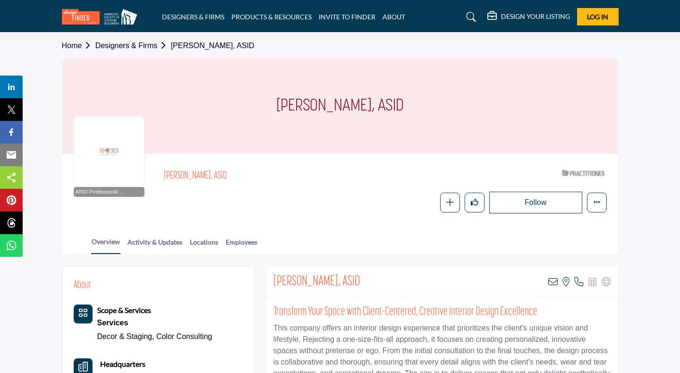
drag, startPoint x: 349, startPoint y: 283, endPoint x: 273, endPoint y: 279, distance: 76.6
click at [273, 279] on div "[PERSON_NAME], ASID View email address of this listing View the location of thi…" at bounding box center [442, 282] width 352 height 32
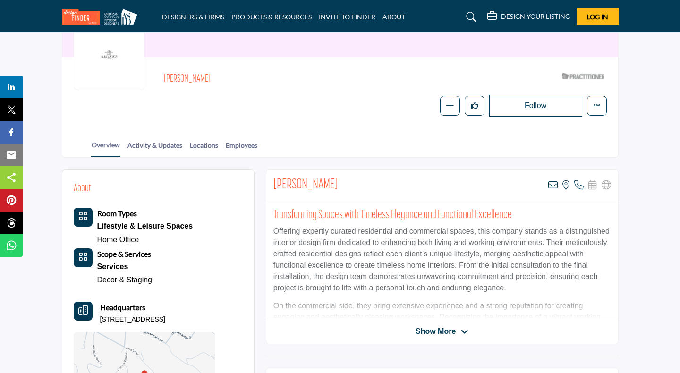
scroll to position [105, 0]
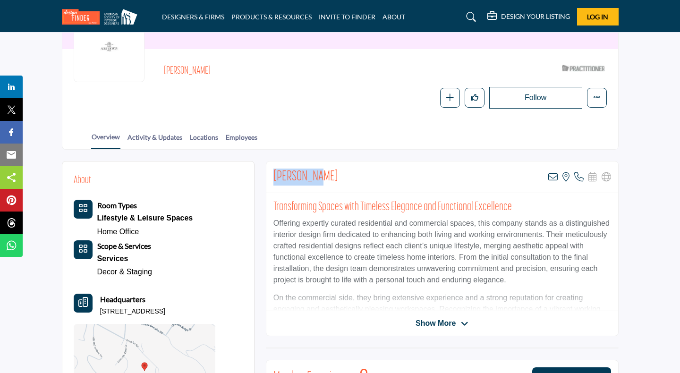
drag, startPoint x: 321, startPoint y: 178, endPoint x: 273, endPoint y: 174, distance: 47.8
click at [273, 174] on div "Amy Devine View email address of this listing View the location of this listing" at bounding box center [442, 178] width 352 height 32
copy h2 "Amy Devine"
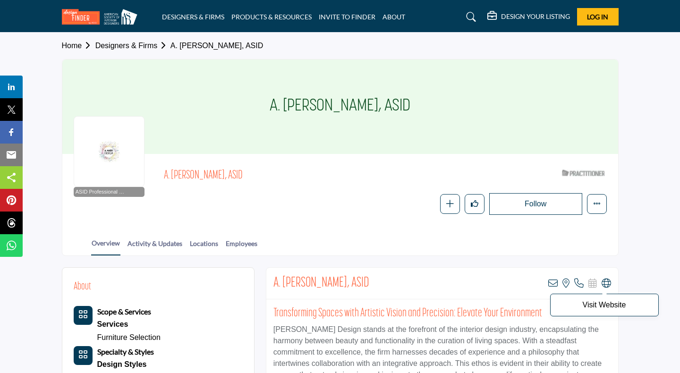
click at [609, 280] on icon at bounding box center [606, 283] width 9 height 9
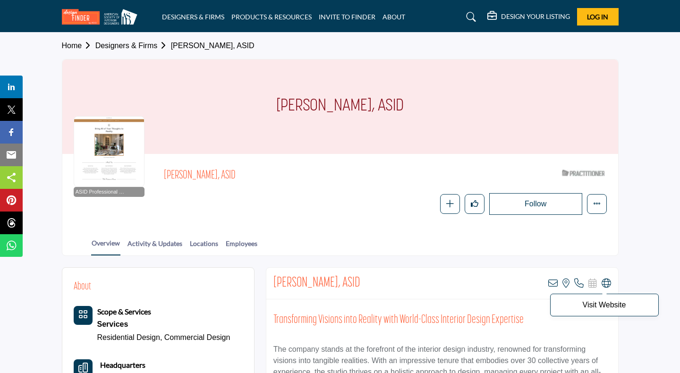
click at [604, 283] on icon at bounding box center [606, 283] width 9 height 9
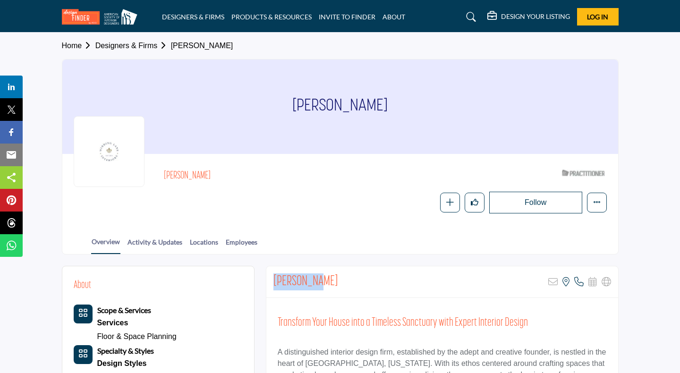
drag, startPoint x: 317, startPoint y: 281, endPoint x: 274, endPoint y: 279, distance: 43.0
click at [274, 279] on div "[PERSON_NAME] Sorry, but this listing is on a subscription plan which does not …" at bounding box center [442, 282] width 352 height 32
copy h2 "[PERSON_NAME]"
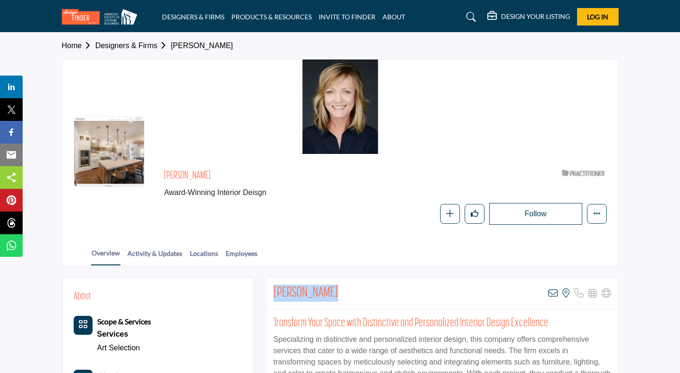
drag, startPoint x: 331, startPoint y: 293, endPoint x: 274, endPoint y: 289, distance: 56.8
click at [274, 289] on div "Gretchen Curk View email address of this listing View the location of this list…" at bounding box center [442, 294] width 352 height 32
copy h2 "Gretchen Curk"
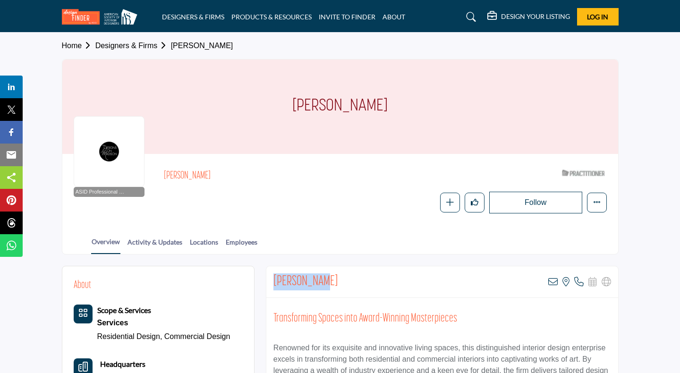
drag, startPoint x: 322, startPoint y: 280, endPoint x: 272, endPoint y: 278, distance: 49.6
click at [272, 278] on div "Jo Fentress View email address of this listing View the location of this listin…" at bounding box center [442, 282] width 352 height 32
copy h2 "Jo Fentress"
drag, startPoint x: 321, startPoint y: 282, endPoint x: 273, endPoint y: 279, distance: 47.8
click at [273, 279] on div "Jo Fentress View email address of this listing View the location of this listin…" at bounding box center [442, 282] width 352 height 32
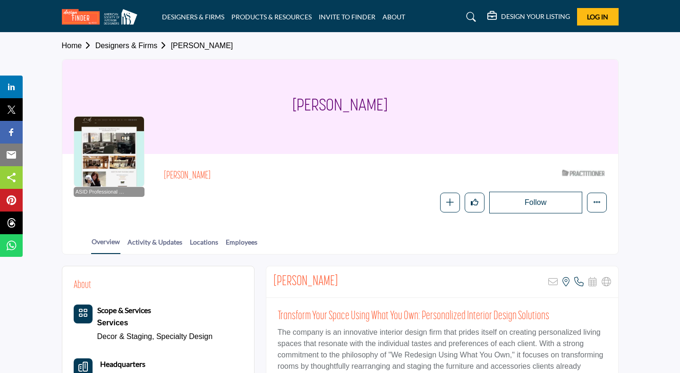
drag, startPoint x: 334, startPoint y: 281, endPoint x: 273, endPoint y: 276, distance: 61.5
click at [273, 276] on div "Diane Agricola Sorry, but this listing is on a subscription plan which does not…" at bounding box center [442, 282] width 352 height 32
copy h2 "Diane Agricola"
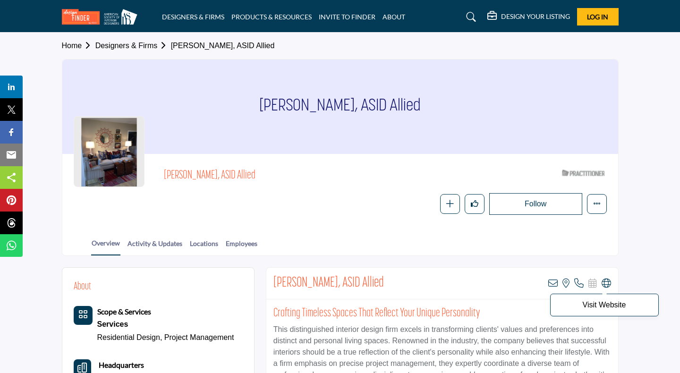
click at [604, 282] on icon at bounding box center [606, 283] width 9 height 9
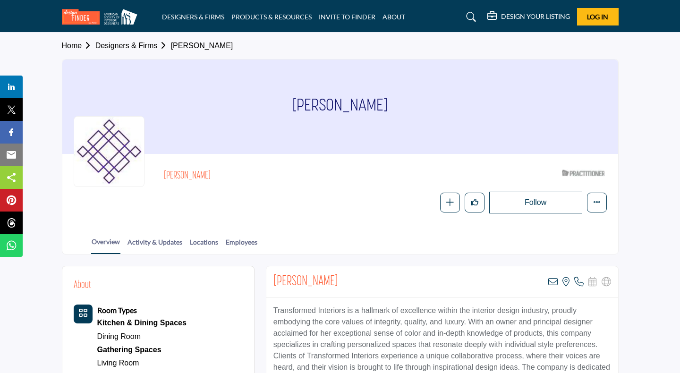
drag, startPoint x: 398, startPoint y: 104, endPoint x: 281, endPoint y: 95, distance: 116.9
click at [281, 95] on div "Diana Werthmann" at bounding box center [340, 107] width 556 height 94
copy h1 "Diana Werthmann"
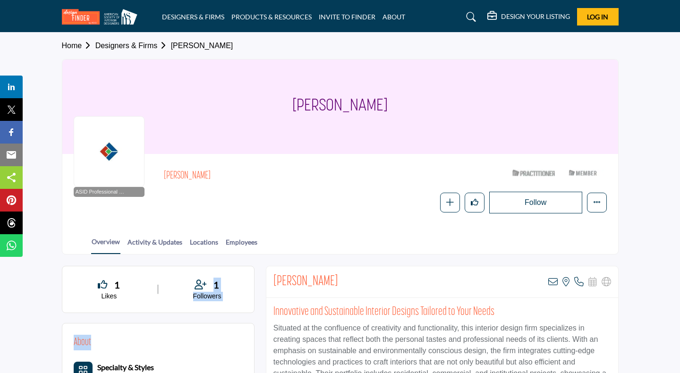
drag, startPoint x: 355, startPoint y: 281, endPoint x: 260, endPoint y: 277, distance: 95.0
click at [314, 291] on div "Maridonna Wamsley View email address of this listing View the location of this …" at bounding box center [442, 282] width 352 height 32
drag, startPoint x: 357, startPoint y: 281, endPoint x: 273, endPoint y: 273, distance: 85.0
click at [272, 273] on div "Maridonna Wamsley View email address of this listing View the location of this …" at bounding box center [442, 282] width 352 height 32
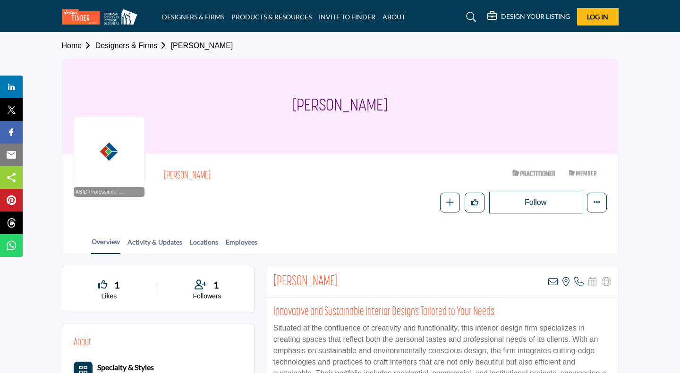
copy h2 "Maridonna Wamsley"
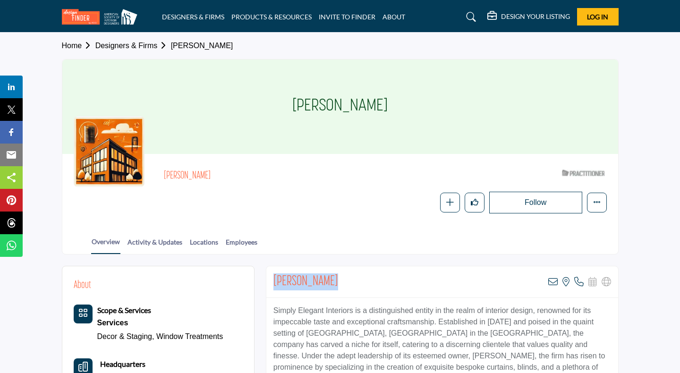
drag, startPoint x: 334, startPoint y: 282, endPoint x: 272, endPoint y: 273, distance: 63.4
click at [272, 273] on div "[PERSON_NAME] View email address of this listing View the location of this list…" at bounding box center [442, 282] width 352 height 32
copy h2 "[PERSON_NAME]"
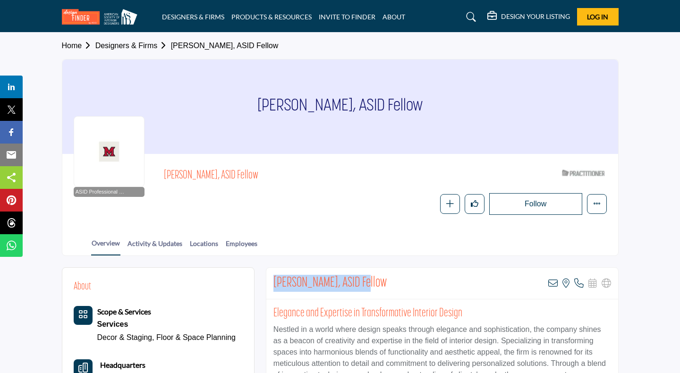
drag, startPoint x: 359, startPoint y: 279, endPoint x: 278, endPoint y: 272, distance: 81.5
click at [278, 272] on div "[PERSON_NAME], ASID Fellow View email address of this listing View the location…" at bounding box center [442, 284] width 352 height 32
copy h2 "[PERSON_NAME], ASID"
